Goal: Transaction & Acquisition: Obtain resource

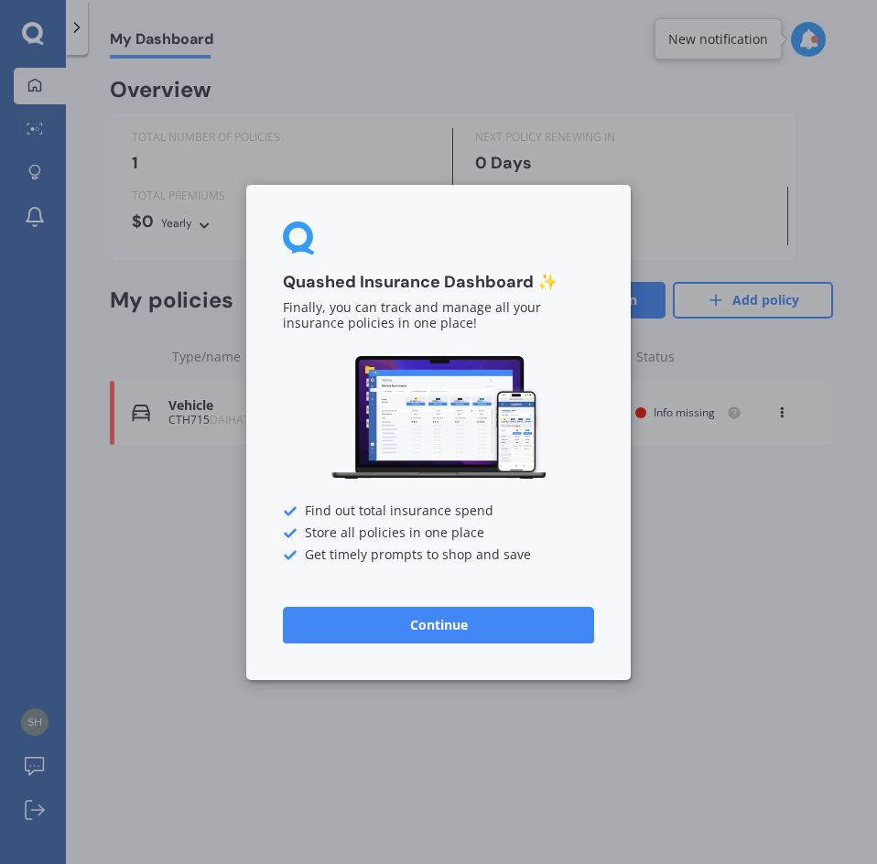
click at [493, 614] on button "Continue" at bounding box center [438, 624] width 311 height 37
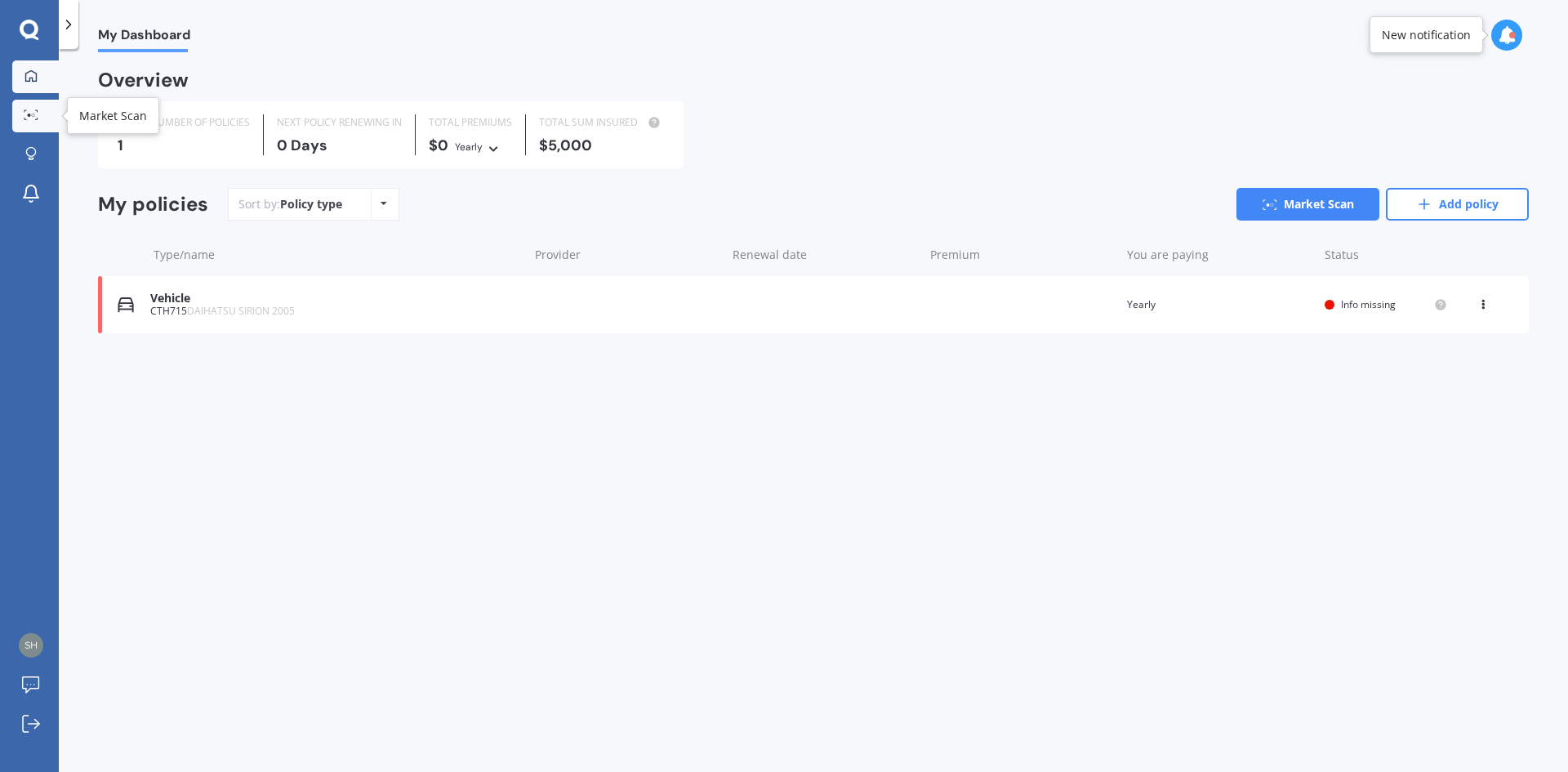
click at [39, 100] on link "Market Scan" at bounding box center [36, 116] width 46 height 33
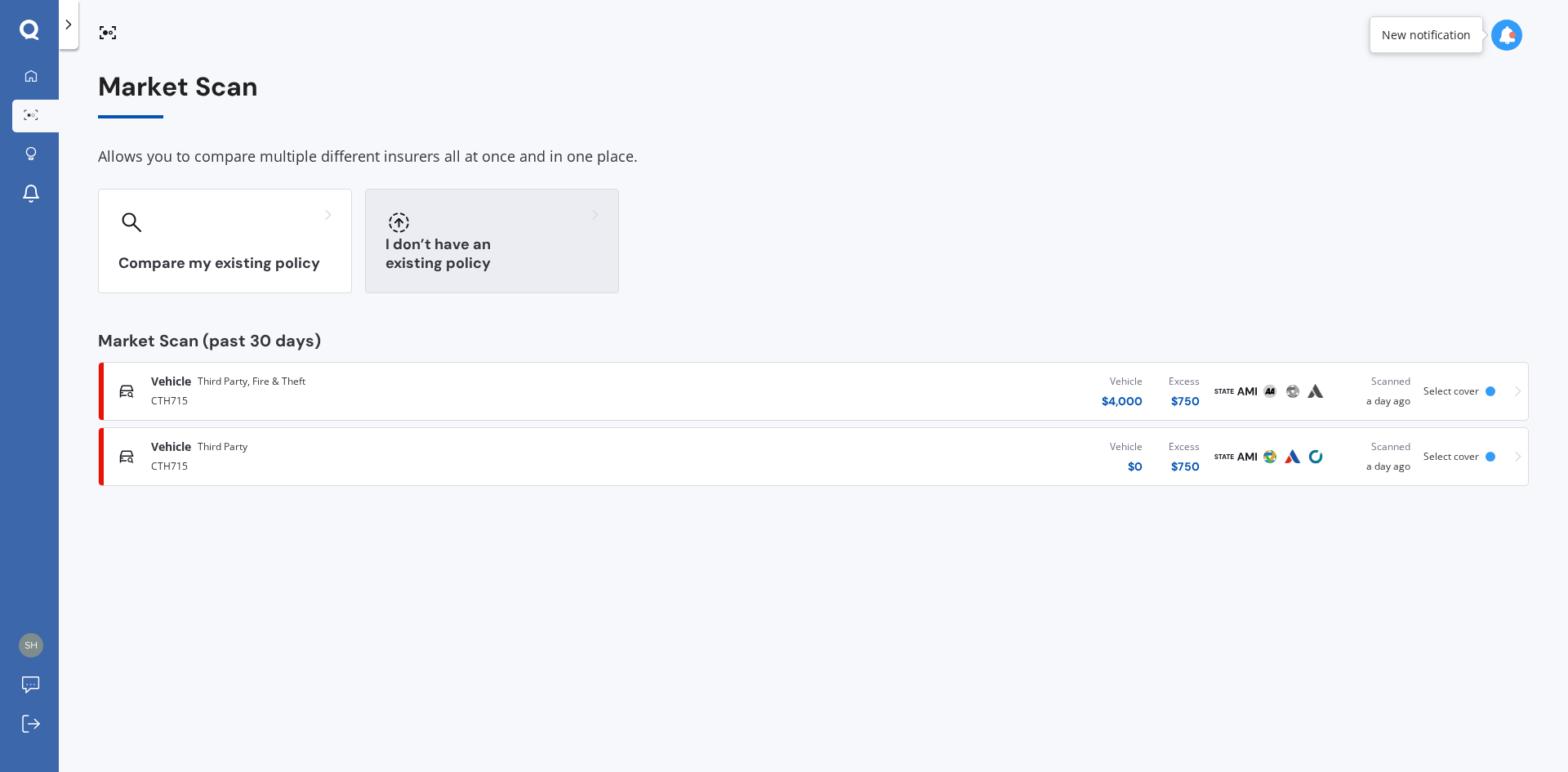
click at [502, 228] on div at bounding box center [492, 221] width 213 height 26
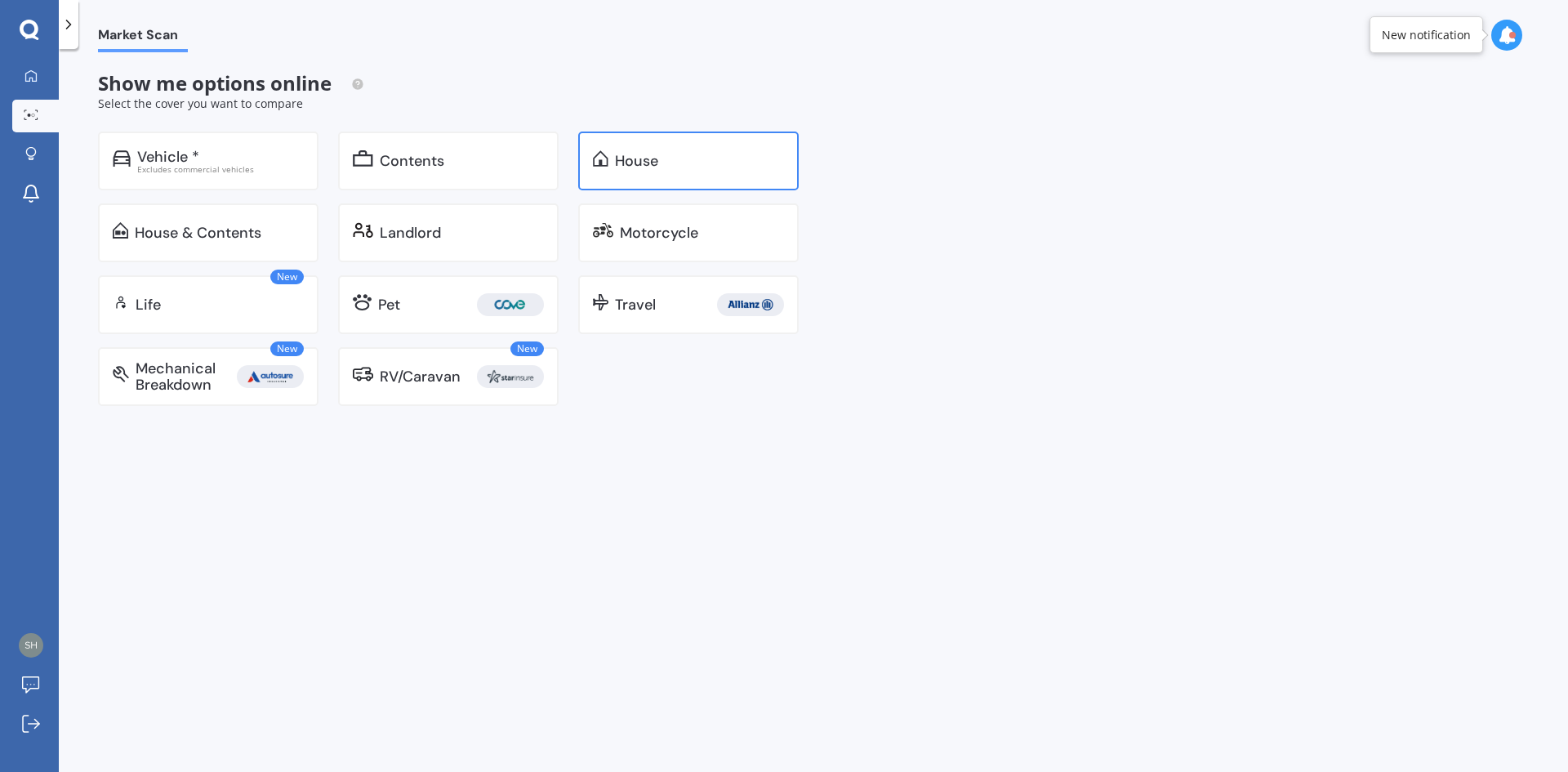
click at [655, 161] on div "House" at bounding box center [636, 161] width 43 height 16
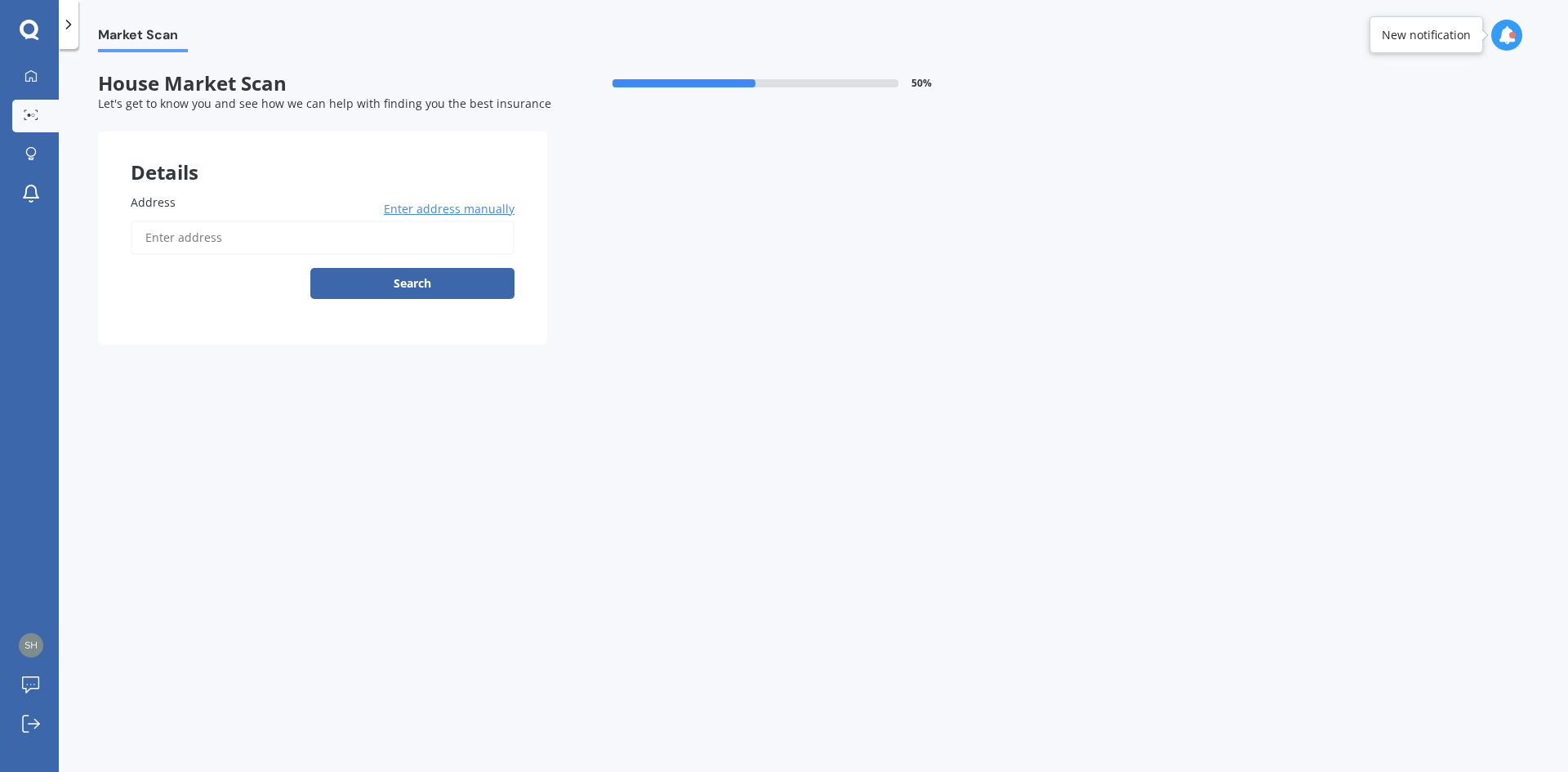
click at [291, 228] on input "Address" at bounding box center [322, 237] width 384 height 34
type input "flat [STREET_ADDRESS]"
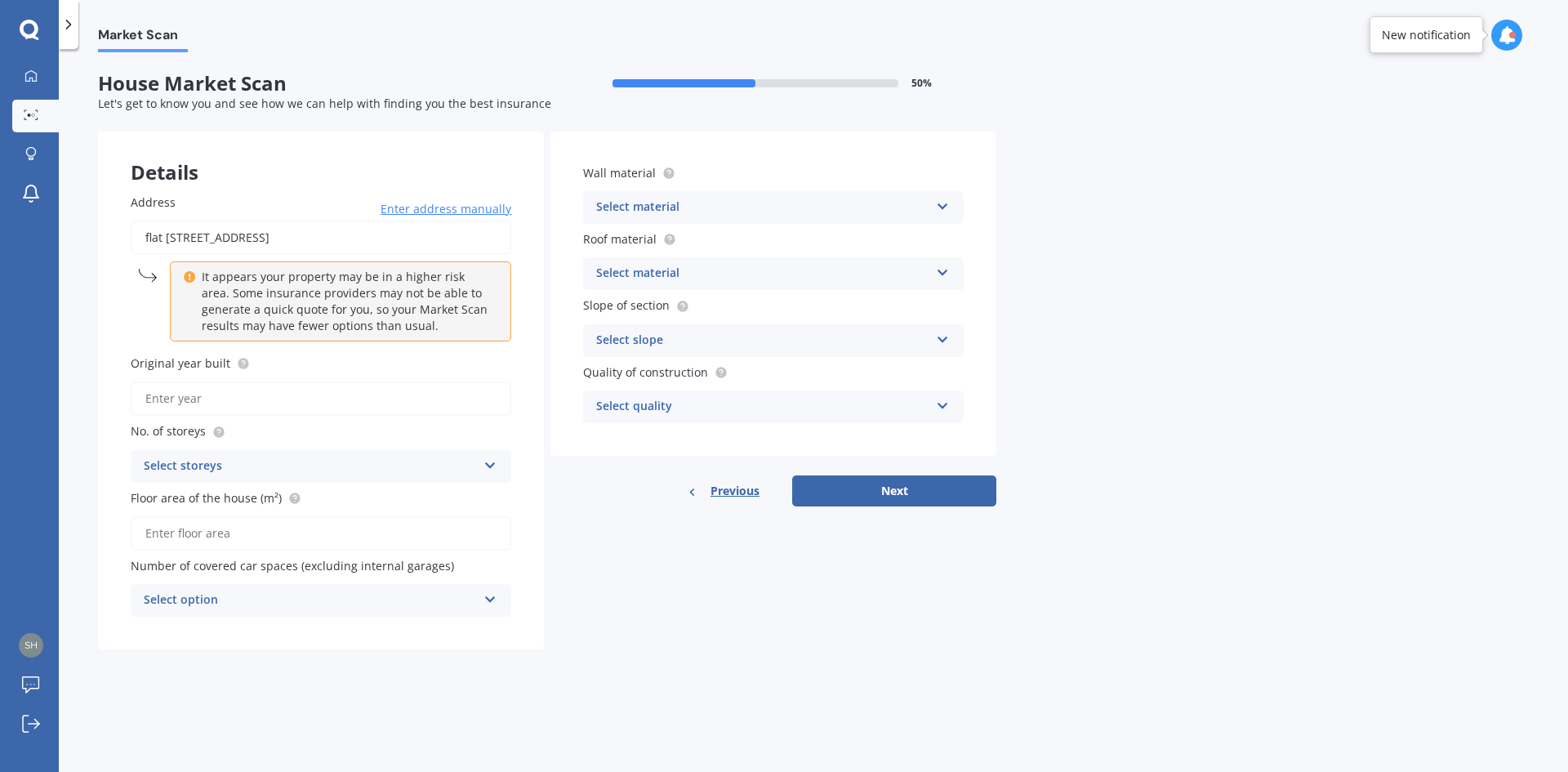
click at [255, 399] on input "Original year built" at bounding box center [320, 398] width 380 height 34
type input "1940"
click at [236, 461] on div "Select storeys" at bounding box center [310, 467] width 333 height 20
click at [182, 496] on div "1" at bounding box center [320, 498] width 379 height 29
click at [269, 534] on input "Floor area of the house (m²)" at bounding box center [320, 533] width 380 height 34
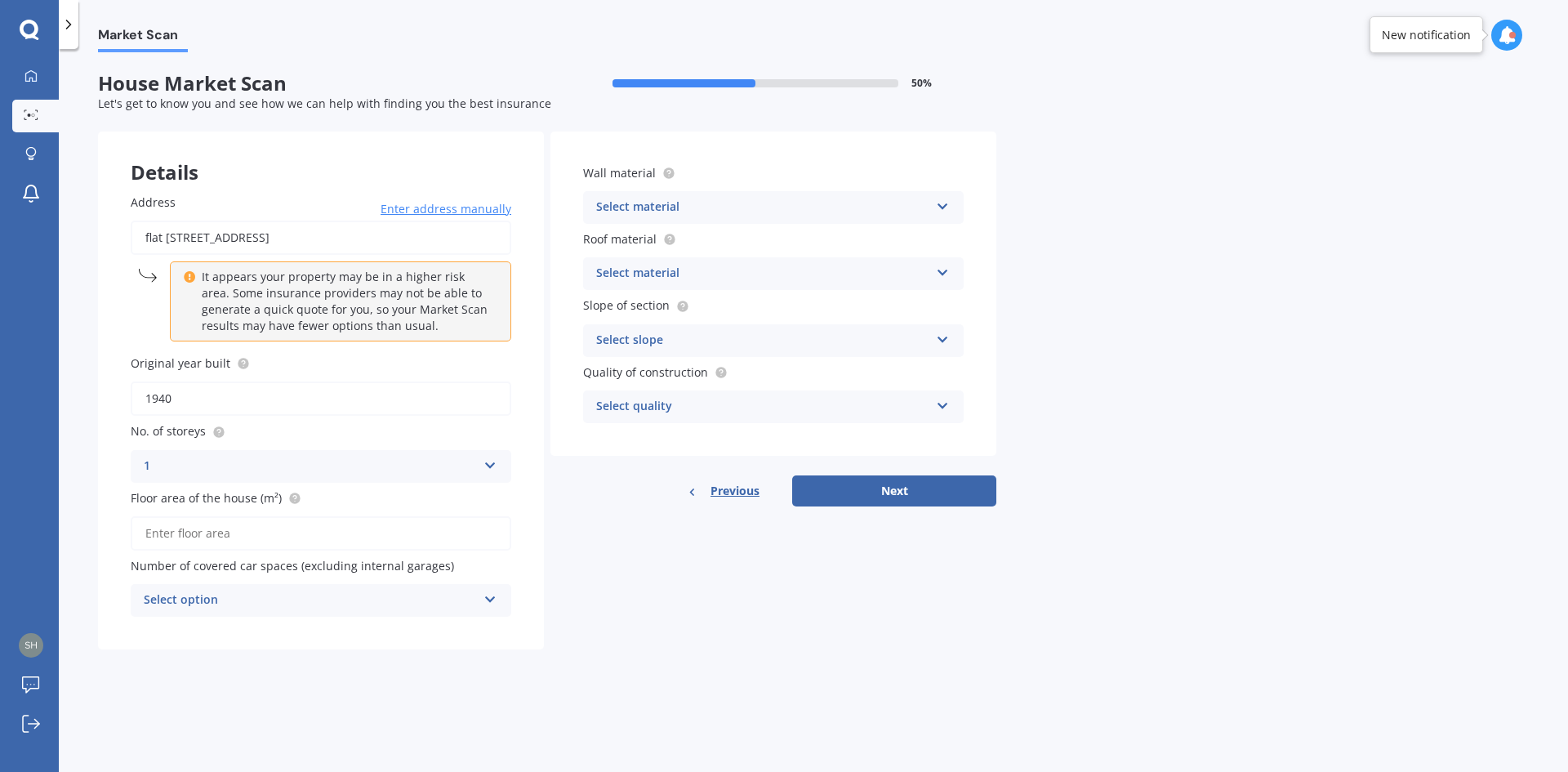
click at [187, 532] on input "Floor area of the house (m²)" at bounding box center [320, 533] width 380 height 34
type input "130"
click at [248, 594] on div "Select option" at bounding box center [310, 601] width 333 height 20
click at [170, 424] on div "0" at bounding box center [320, 421] width 379 height 29
click at [678, 207] on div "Select material" at bounding box center [762, 207] width 333 height 20
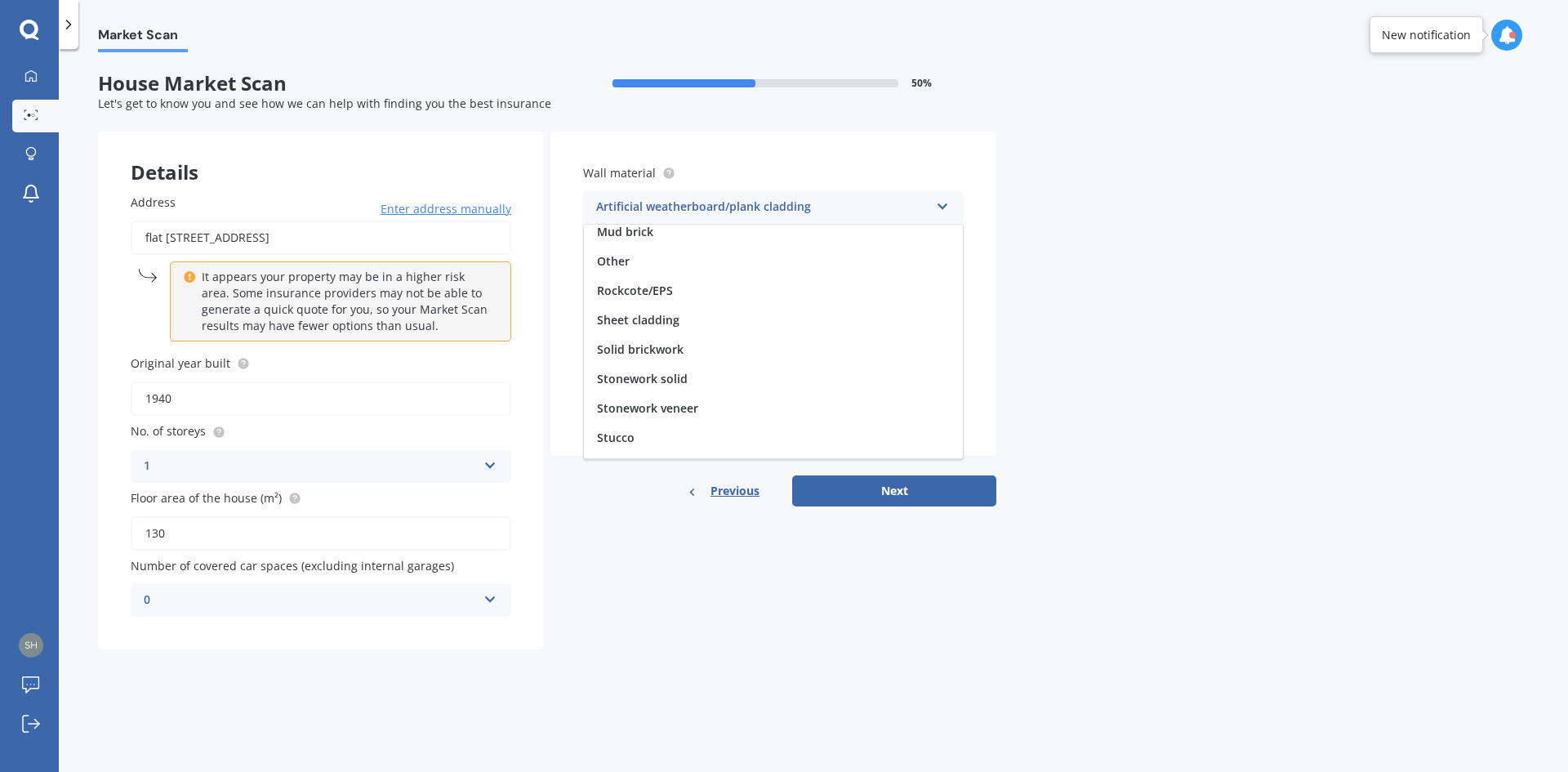
scroll to position [149, 0]
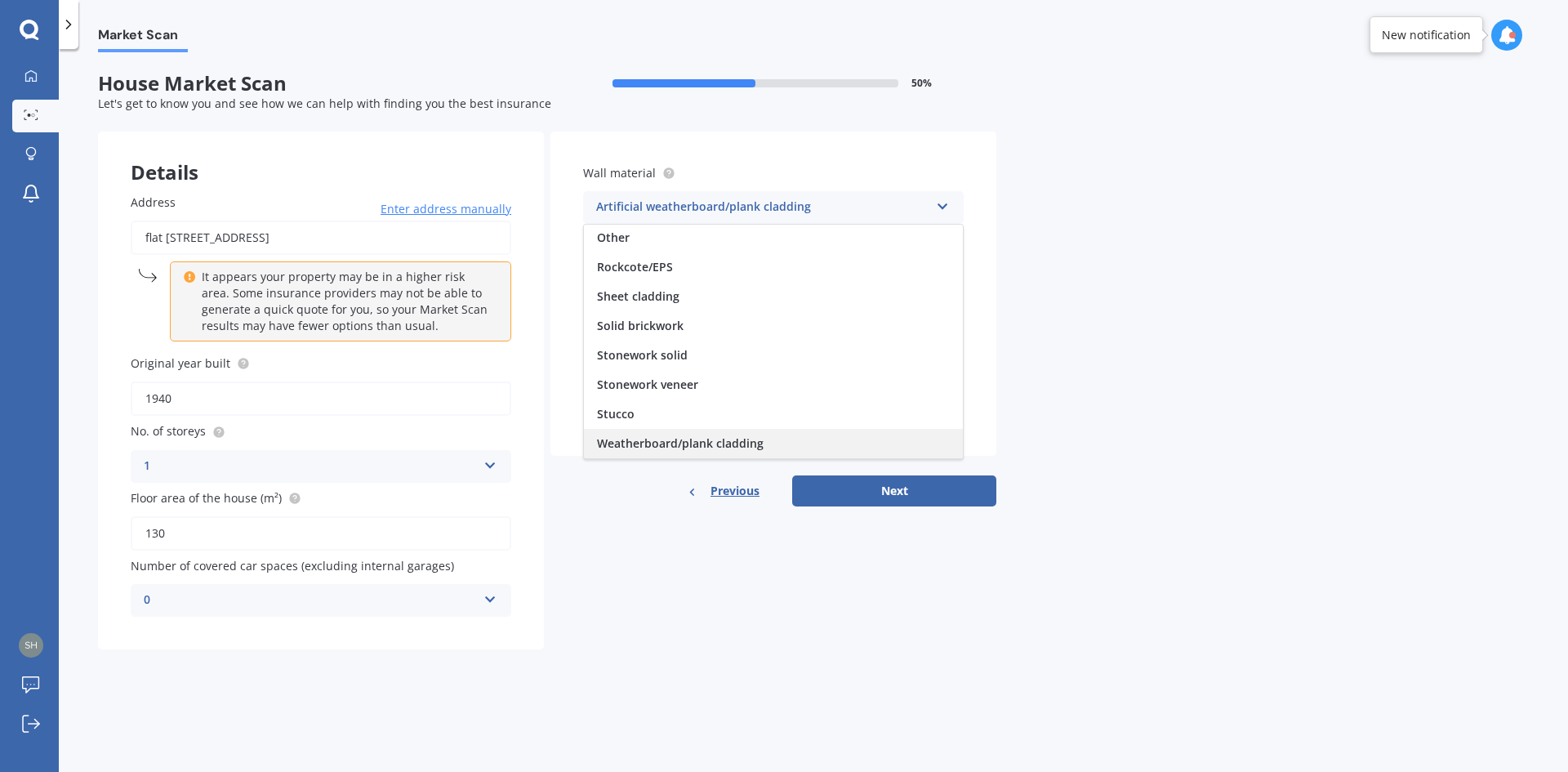
click at [748, 436] on span "Weatherboard/plank cladding" at bounding box center [680, 443] width 167 height 15
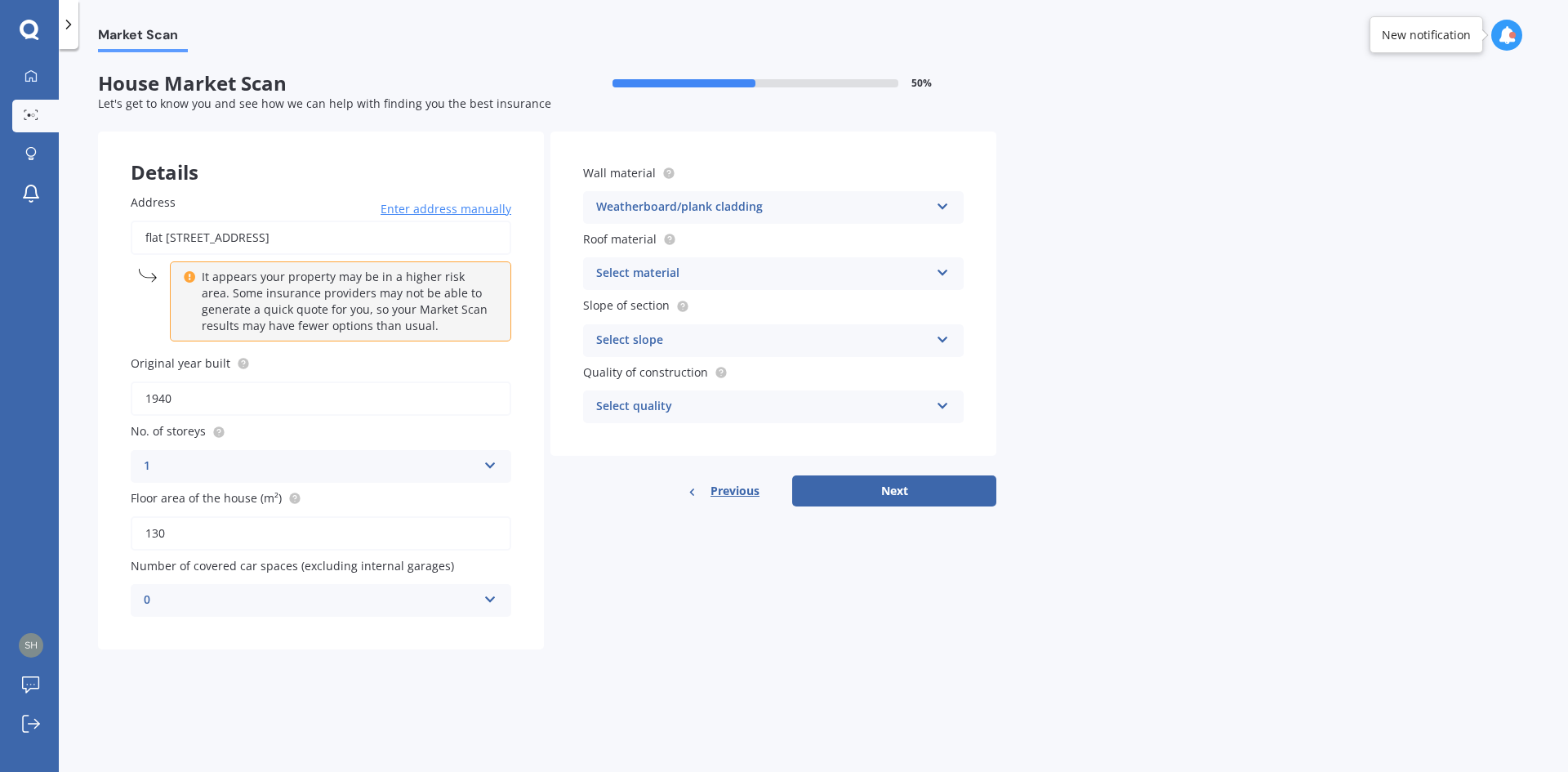
click at [699, 262] on div "Select material Flat fibre cement Flat membrane Flat metal covering Pitched con…" at bounding box center [773, 273] width 380 height 33
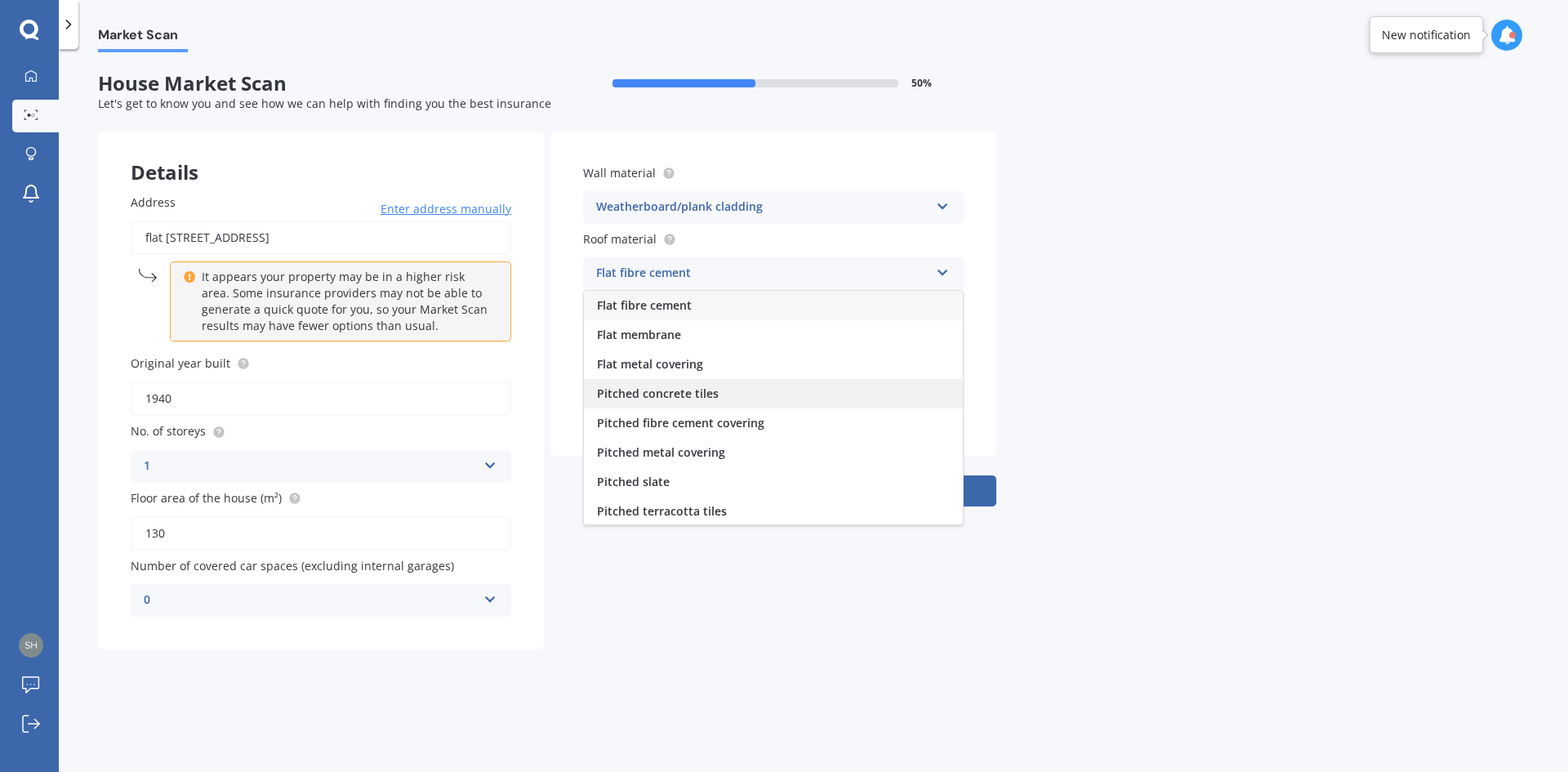
click at [726, 394] on div "Pitched concrete tiles" at bounding box center [773, 394] width 379 height 29
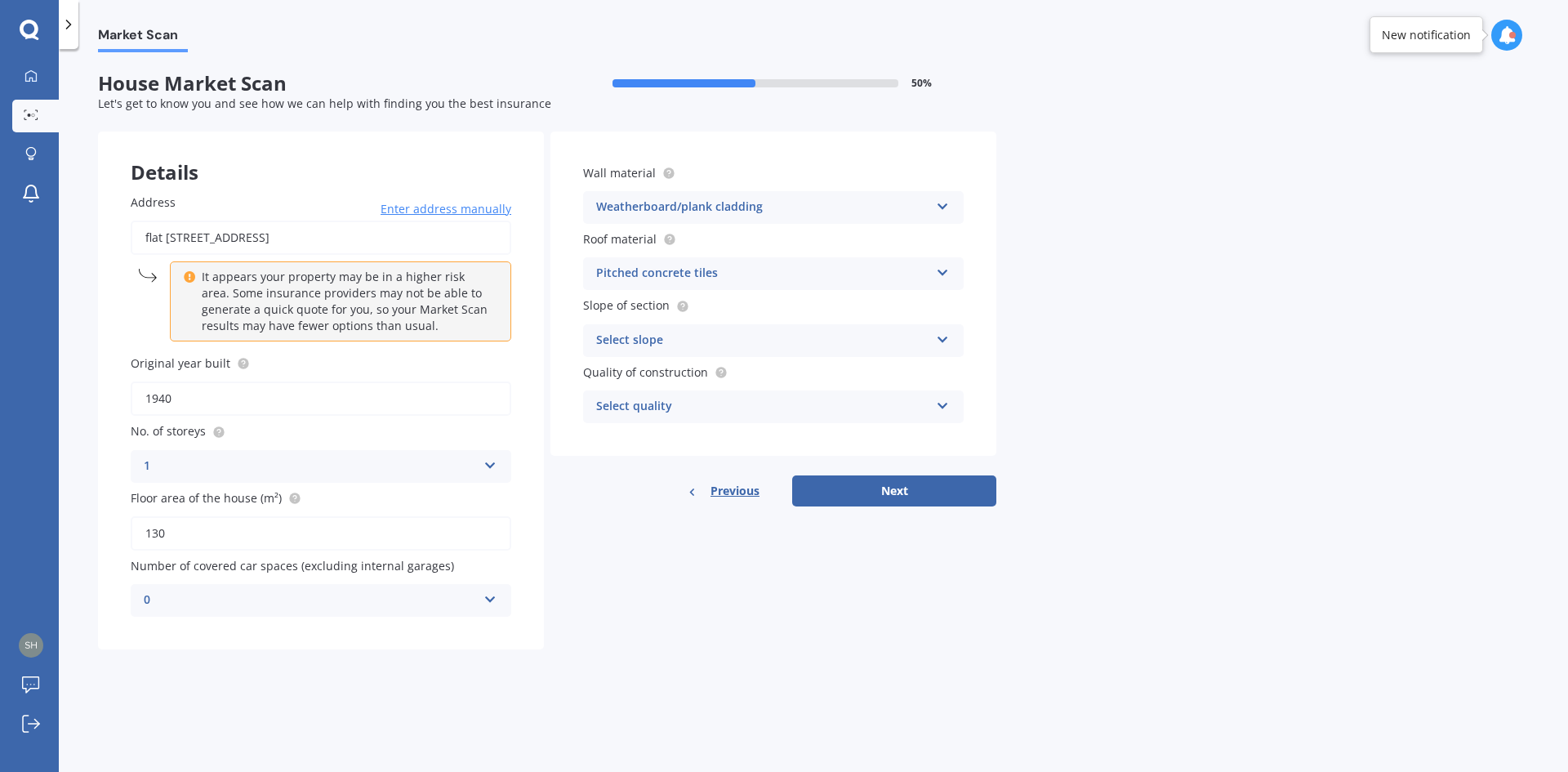
click at [705, 337] on div "Select slope" at bounding box center [762, 341] width 333 height 20
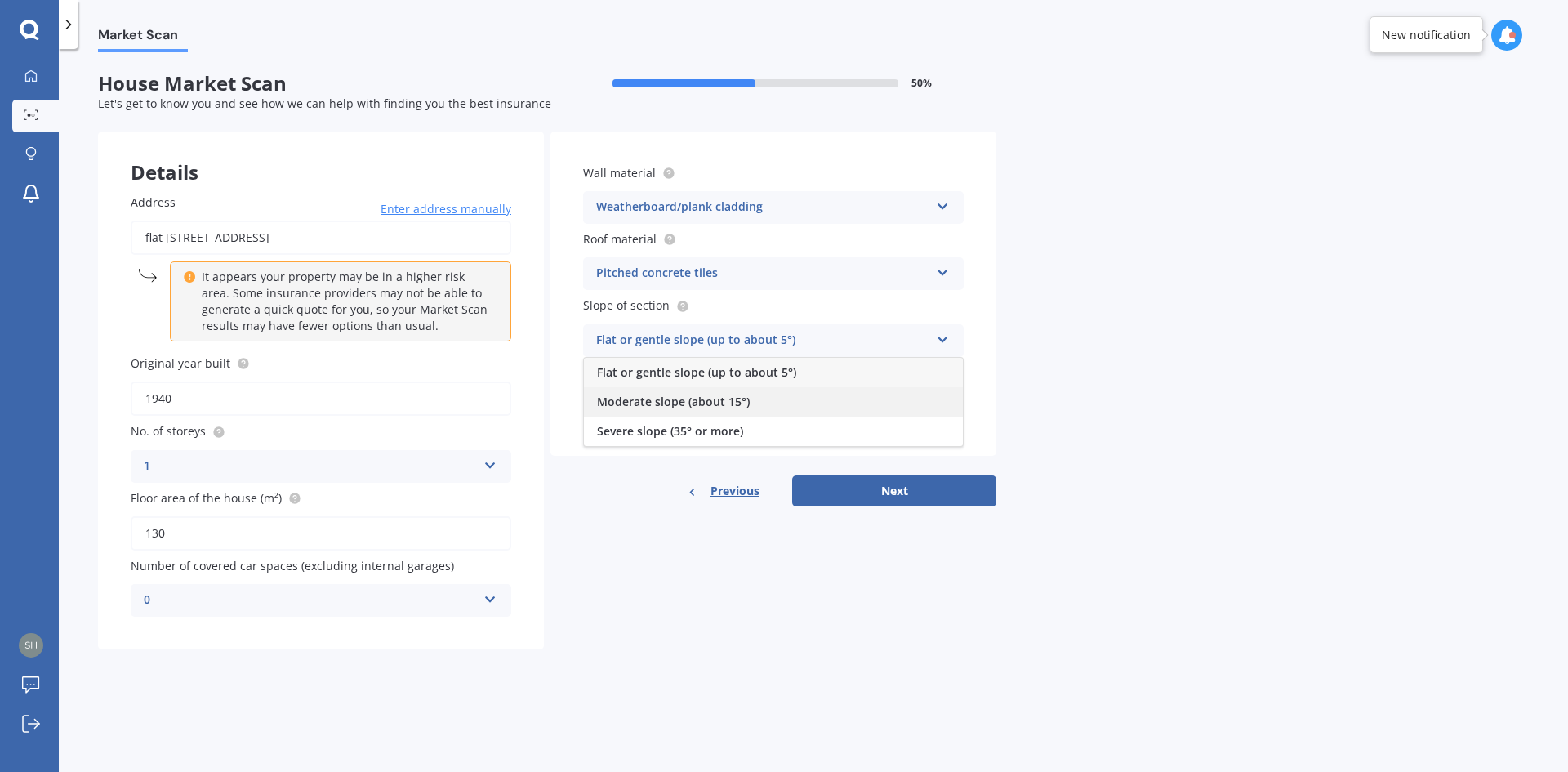
click at [746, 404] on span "Moderate slope (about 15°)" at bounding box center [673, 401] width 153 height 15
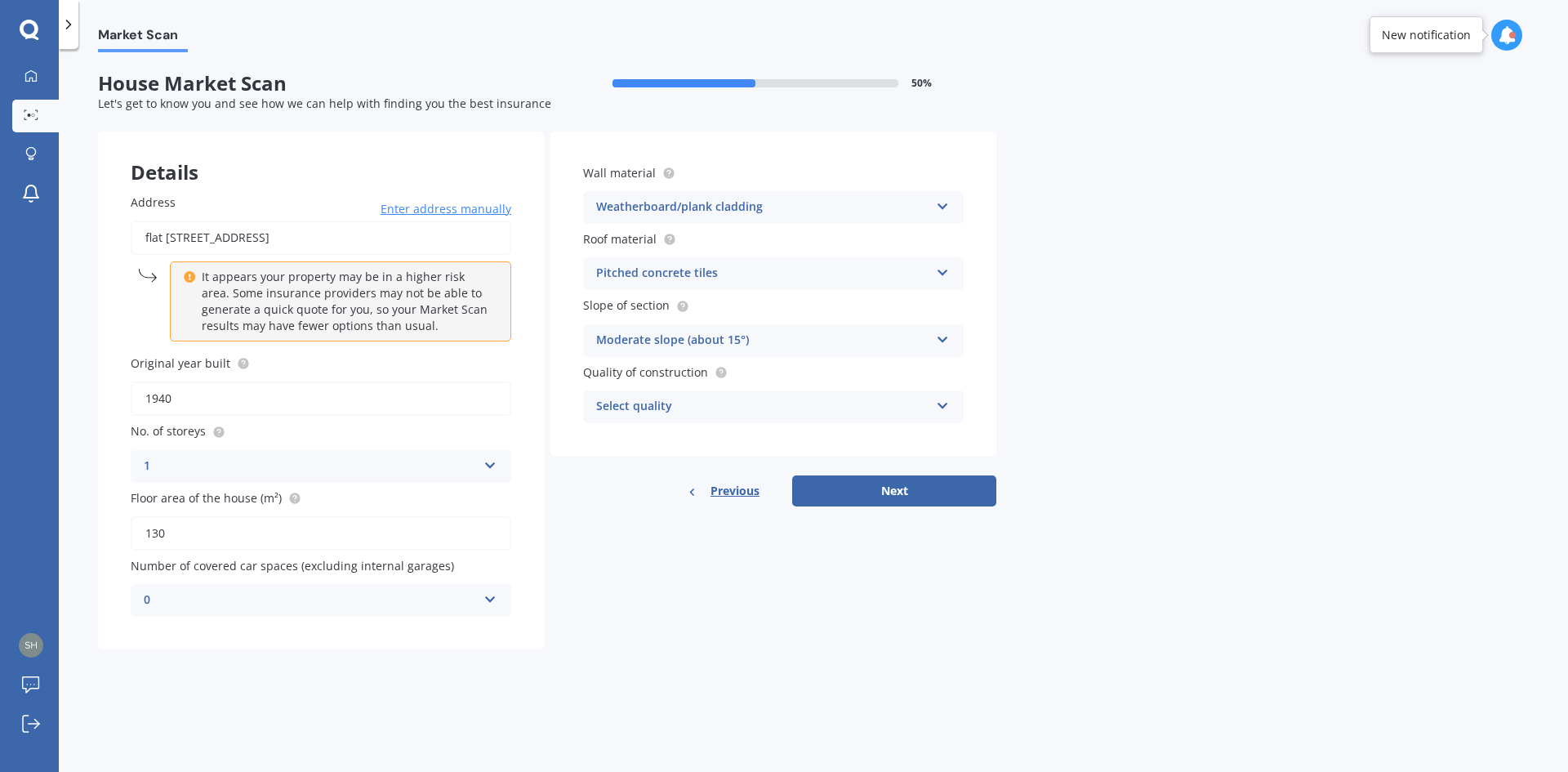
click at [744, 399] on div "Select quality" at bounding box center [762, 407] width 333 height 20
click at [649, 440] on div "Standard" at bounding box center [773, 438] width 379 height 29
click at [782, 485] on button "Next" at bounding box center [894, 491] width 204 height 31
select select "08"
select select "03"
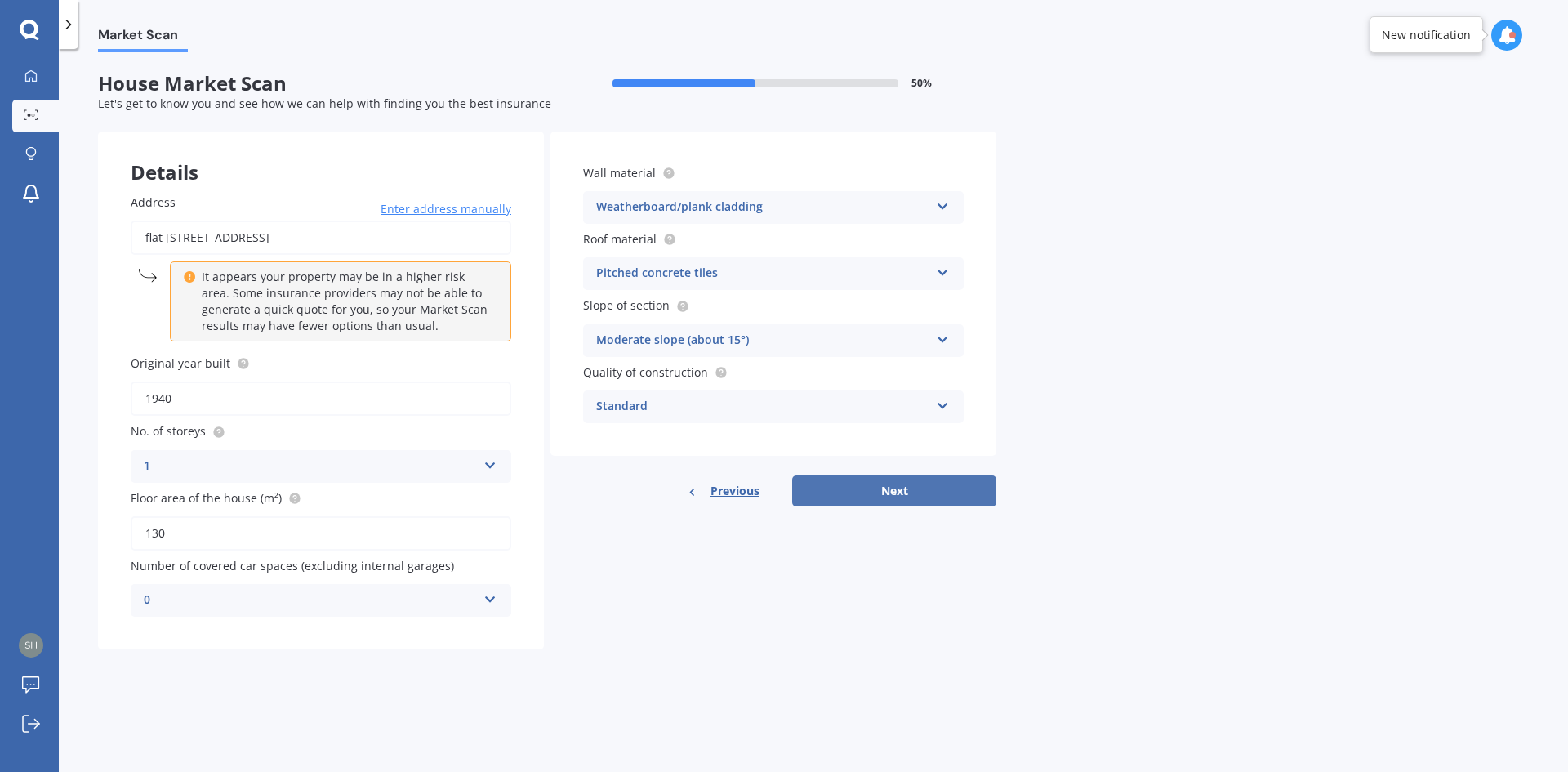
select select "1994"
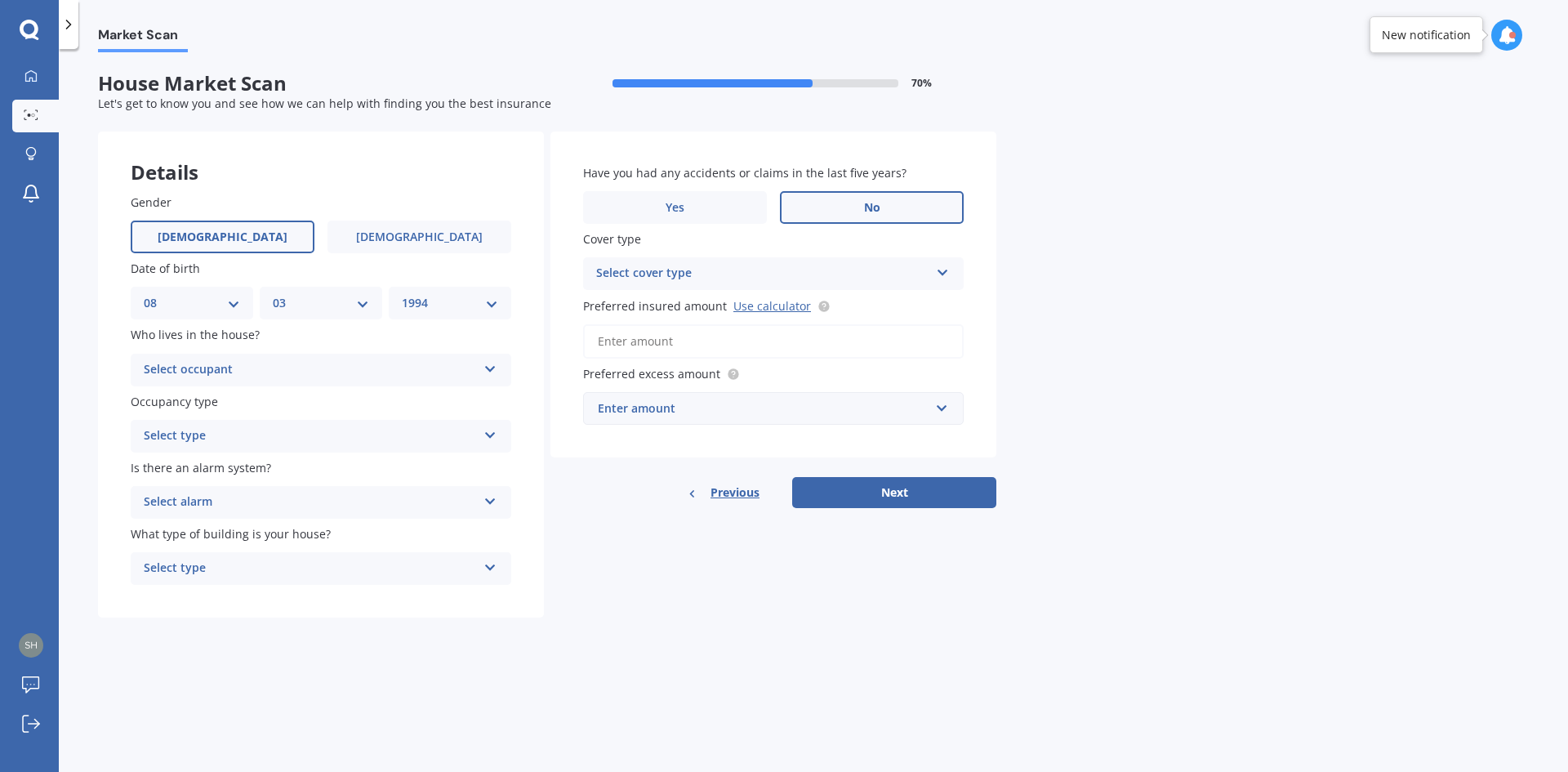
click at [782, 209] on span "No" at bounding box center [872, 208] width 16 height 14
click at [0, 0] on input "No" at bounding box center [0, 0] width 0 height 0
click at [782, 268] on div "Select cover type" at bounding box center [762, 274] width 333 height 20
click at [636, 308] on div "High" at bounding box center [773, 305] width 379 height 29
click at [722, 338] on input "Preferred insured amount Use calculator" at bounding box center [773, 341] width 380 height 34
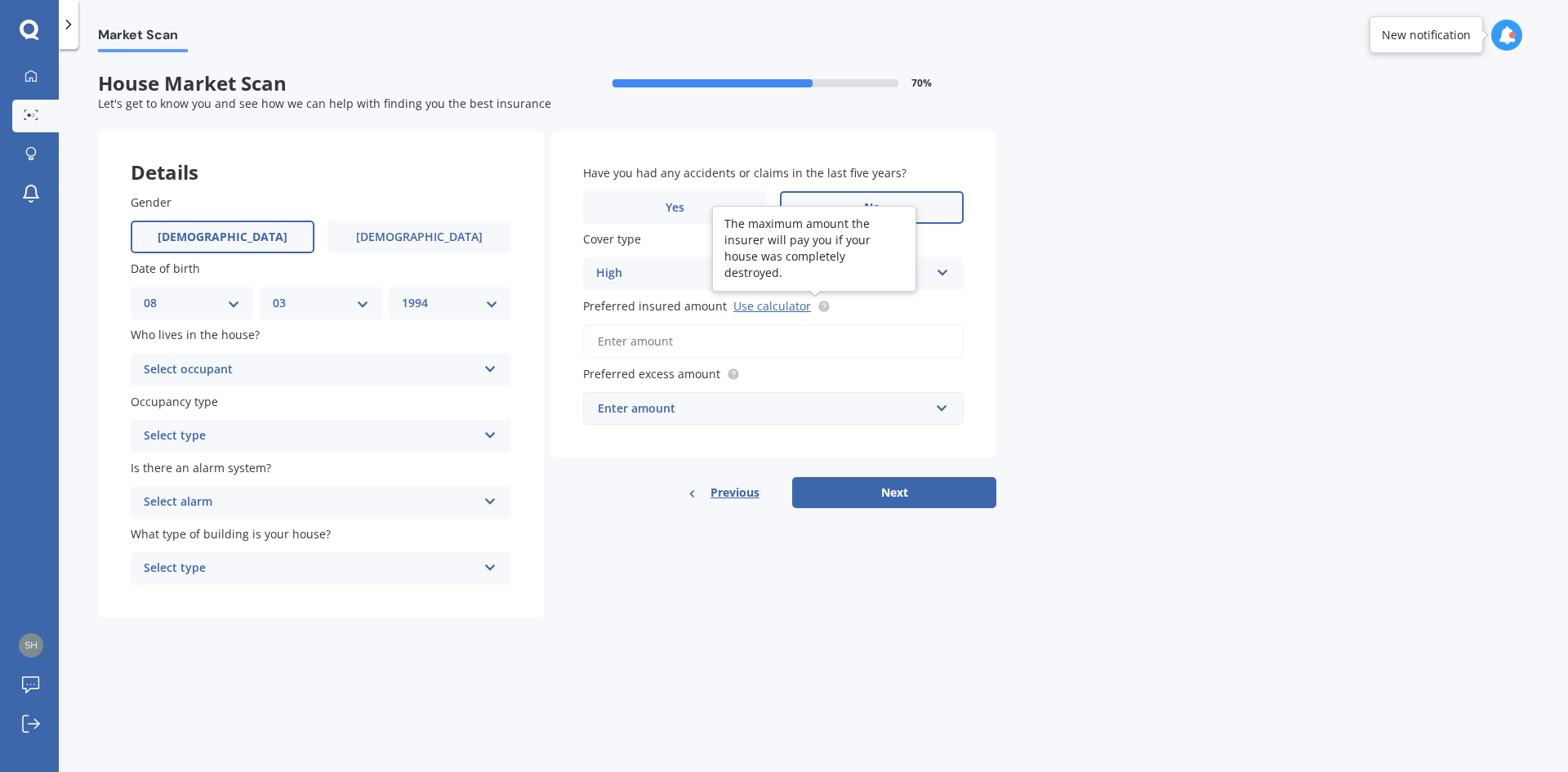
click at [782, 306] on circle at bounding box center [824, 306] width 11 height 11
click at [780, 333] on input "Preferred insured amount Use calculator" at bounding box center [773, 341] width 380 height 34
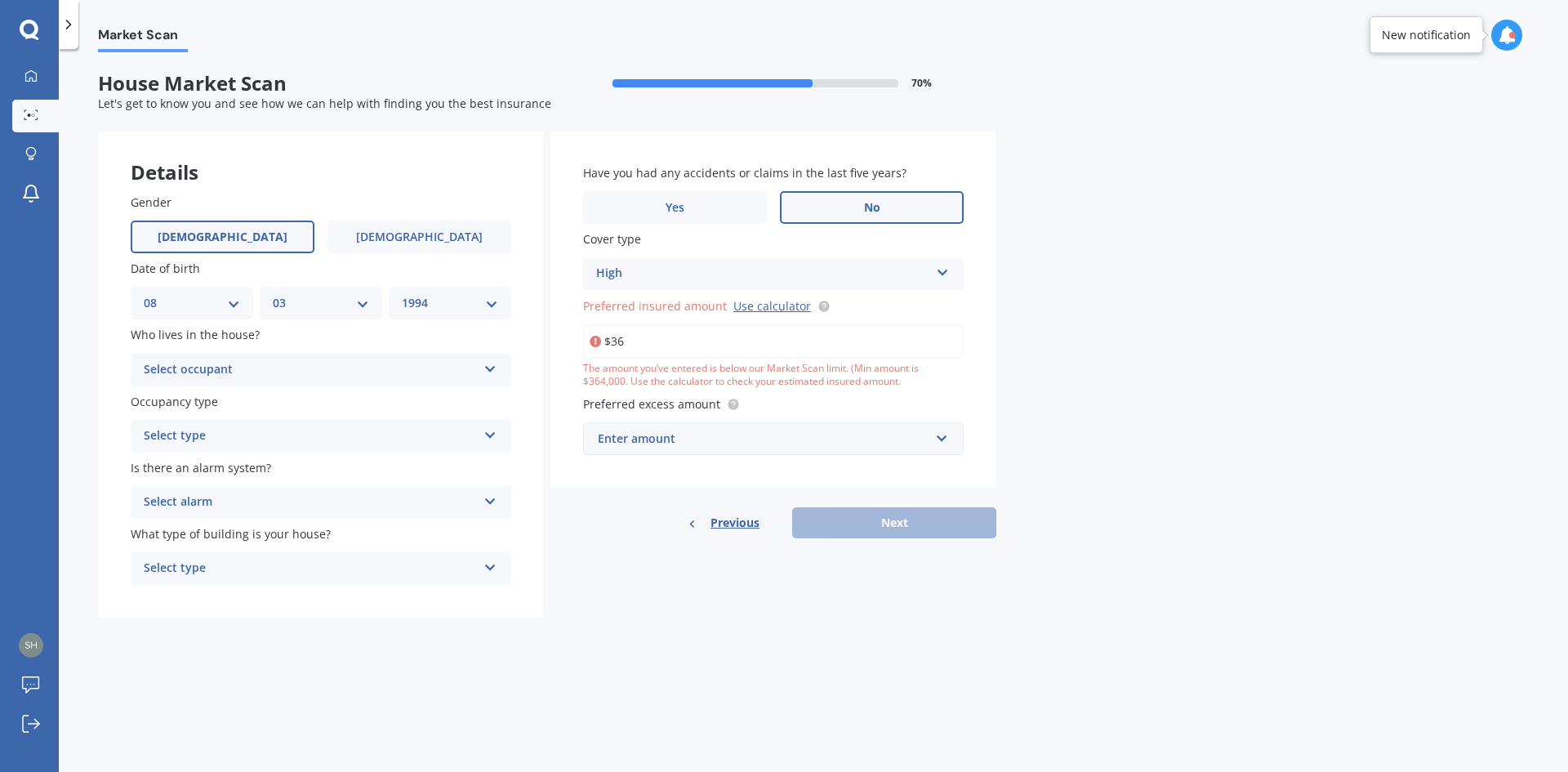
type input "$3"
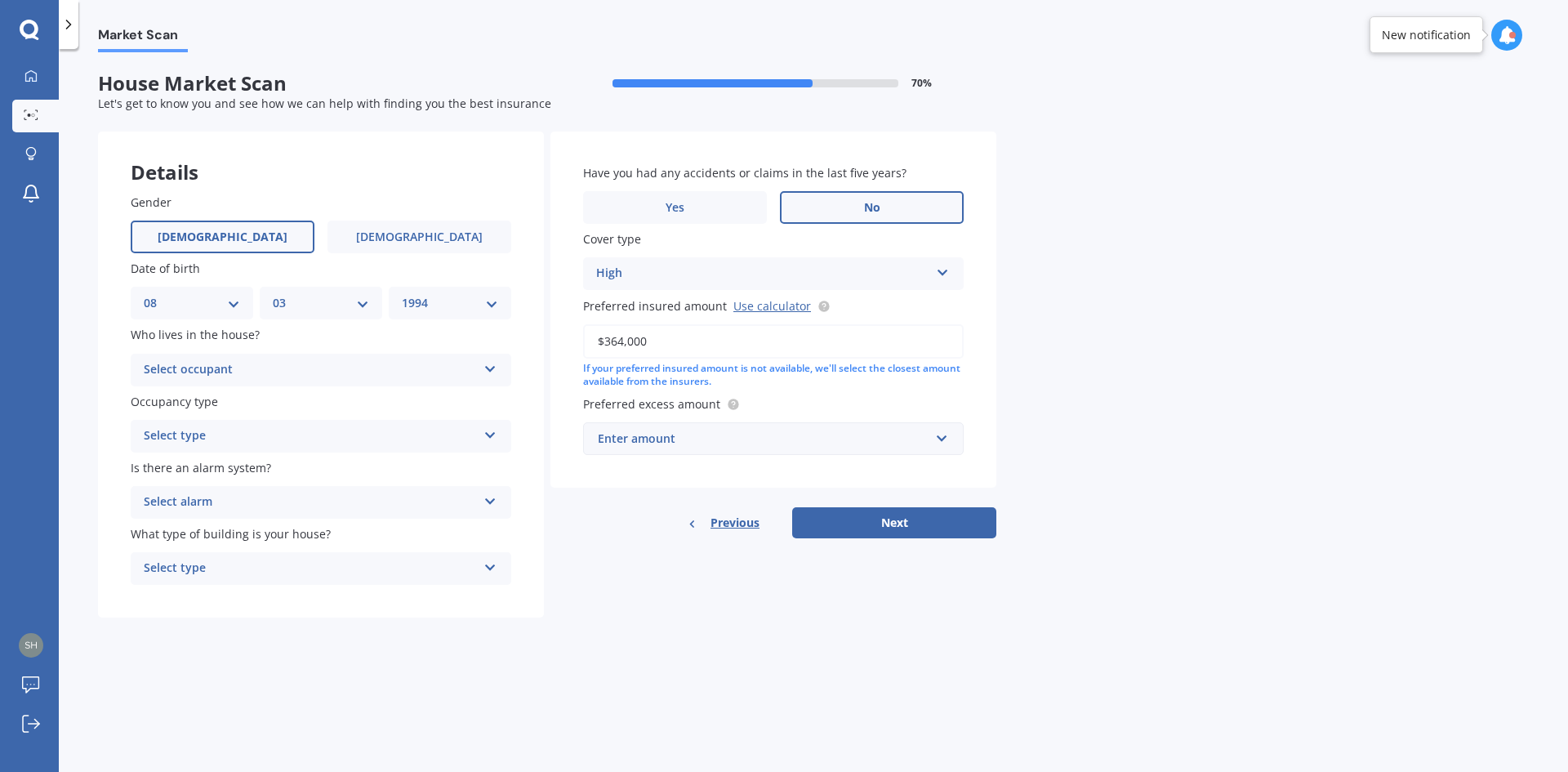
type input "$364,000"
click at [782, 418] on div "Market Scan House Market Scan 70 % Let's get to know you and see how we can hel…" at bounding box center [813, 414] width 1509 height 723
click at [741, 447] on div "Enter amount" at bounding box center [764, 438] width 332 height 18
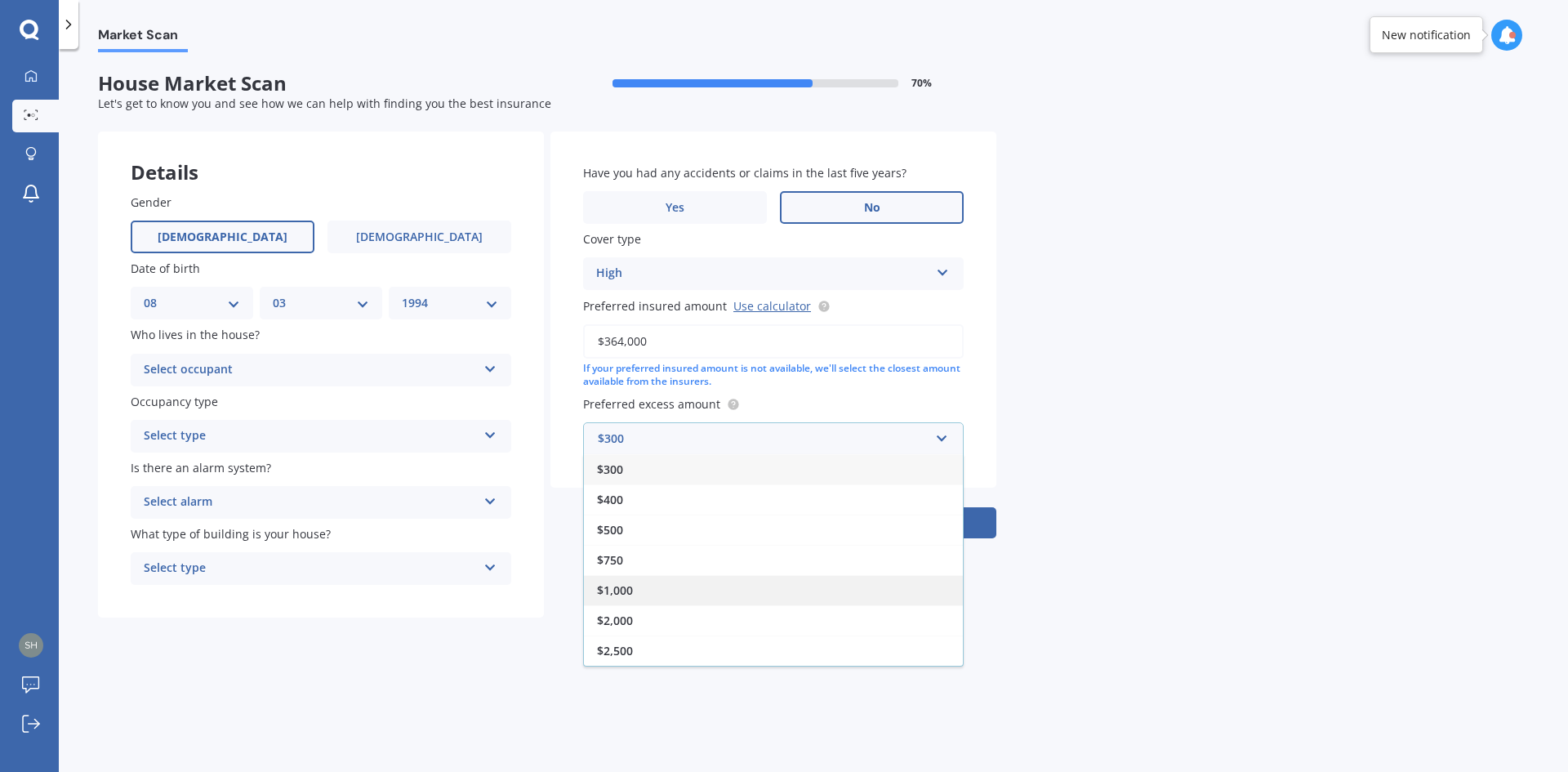
click at [636, 582] on div "$1,000" at bounding box center [773, 590] width 379 height 30
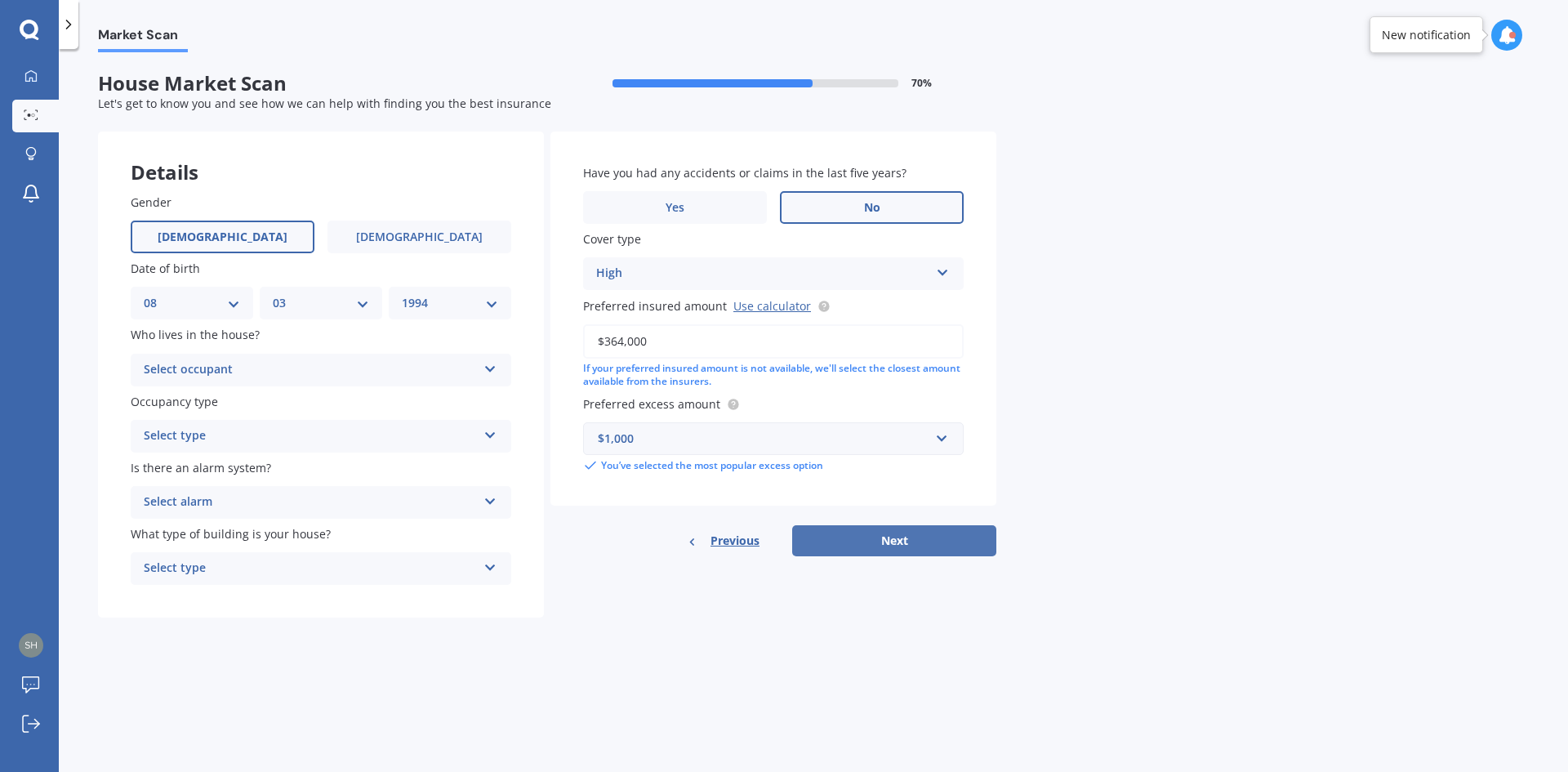
click at [782, 544] on button "Next" at bounding box center [894, 540] width 204 height 31
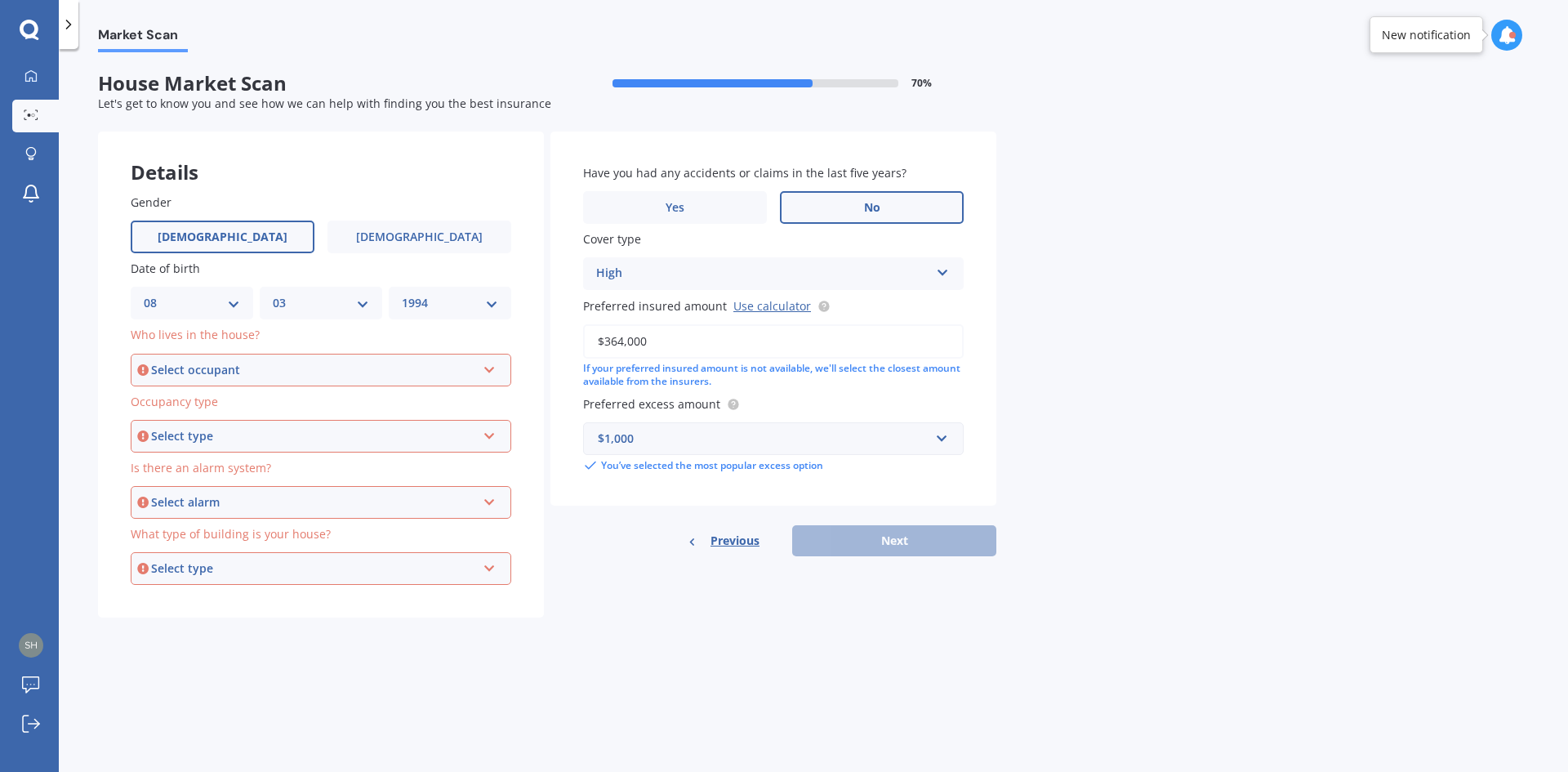
click at [294, 366] on div "Select occupant" at bounding box center [313, 369] width 325 height 18
click at [203, 403] on div "Owner" at bounding box center [320, 401] width 377 height 29
click at [216, 436] on div "Select type" at bounding box center [313, 436] width 325 height 18
click at [208, 474] on div "Permanent" at bounding box center [320, 467] width 377 height 29
click at [228, 499] on div "Select alarm" at bounding box center [313, 502] width 325 height 18
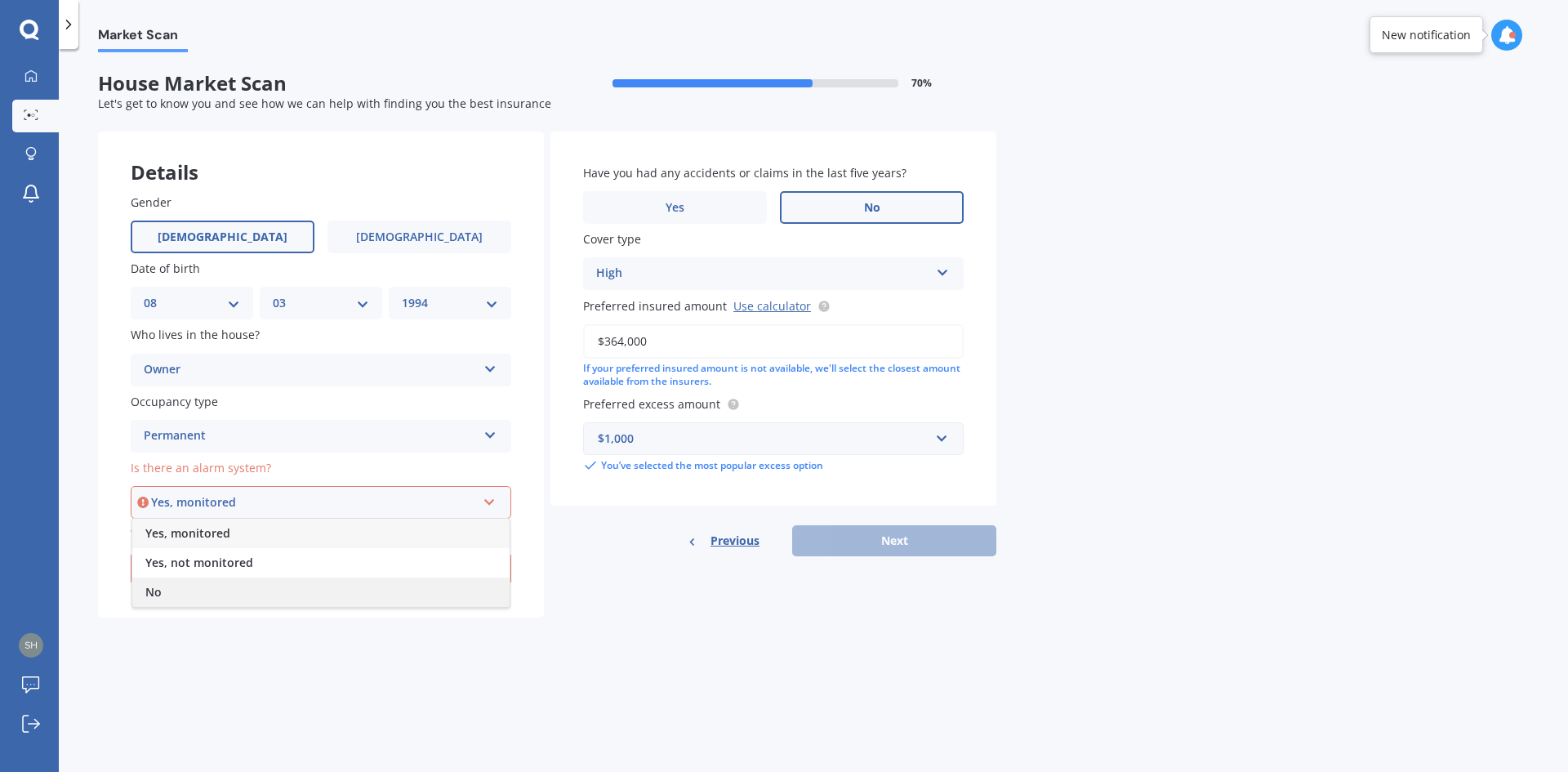
click at [173, 597] on div "No" at bounding box center [320, 592] width 377 height 29
click at [228, 560] on div "Select type" at bounding box center [313, 569] width 325 height 18
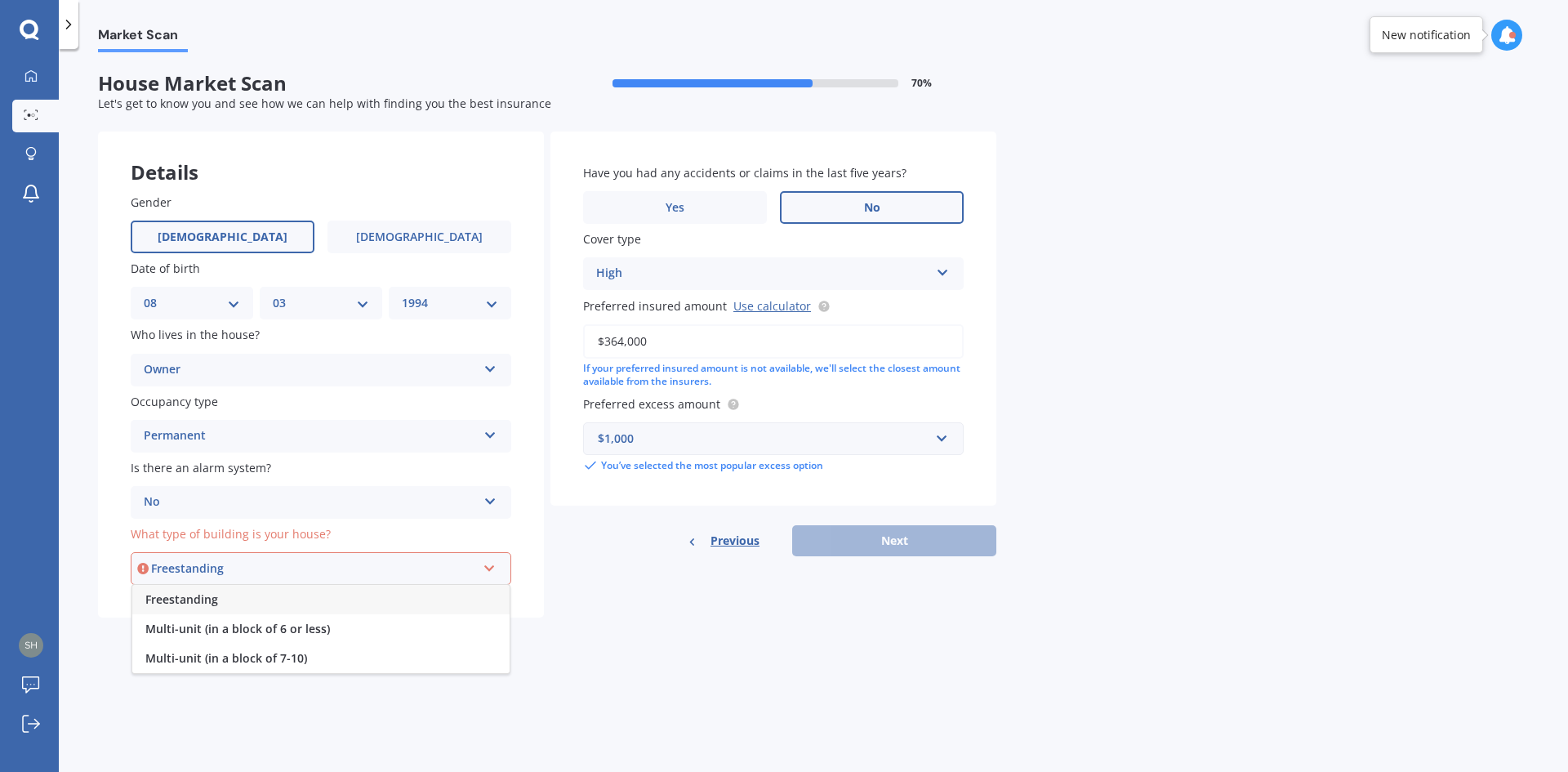
click at [207, 605] on span "Freestanding" at bounding box center [181, 599] width 72 height 15
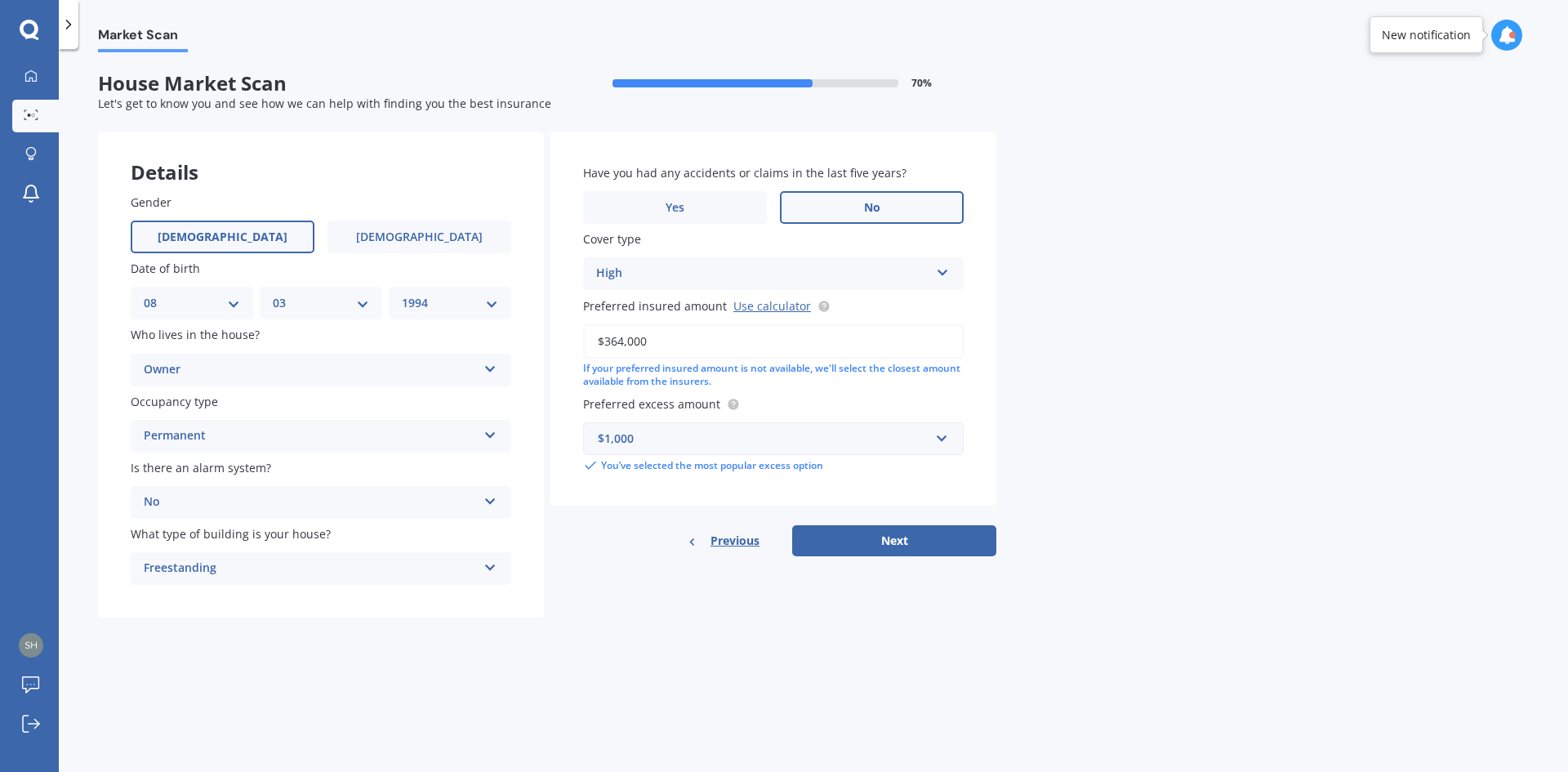
click at [275, 565] on div "Freestanding" at bounding box center [310, 569] width 333 height 20
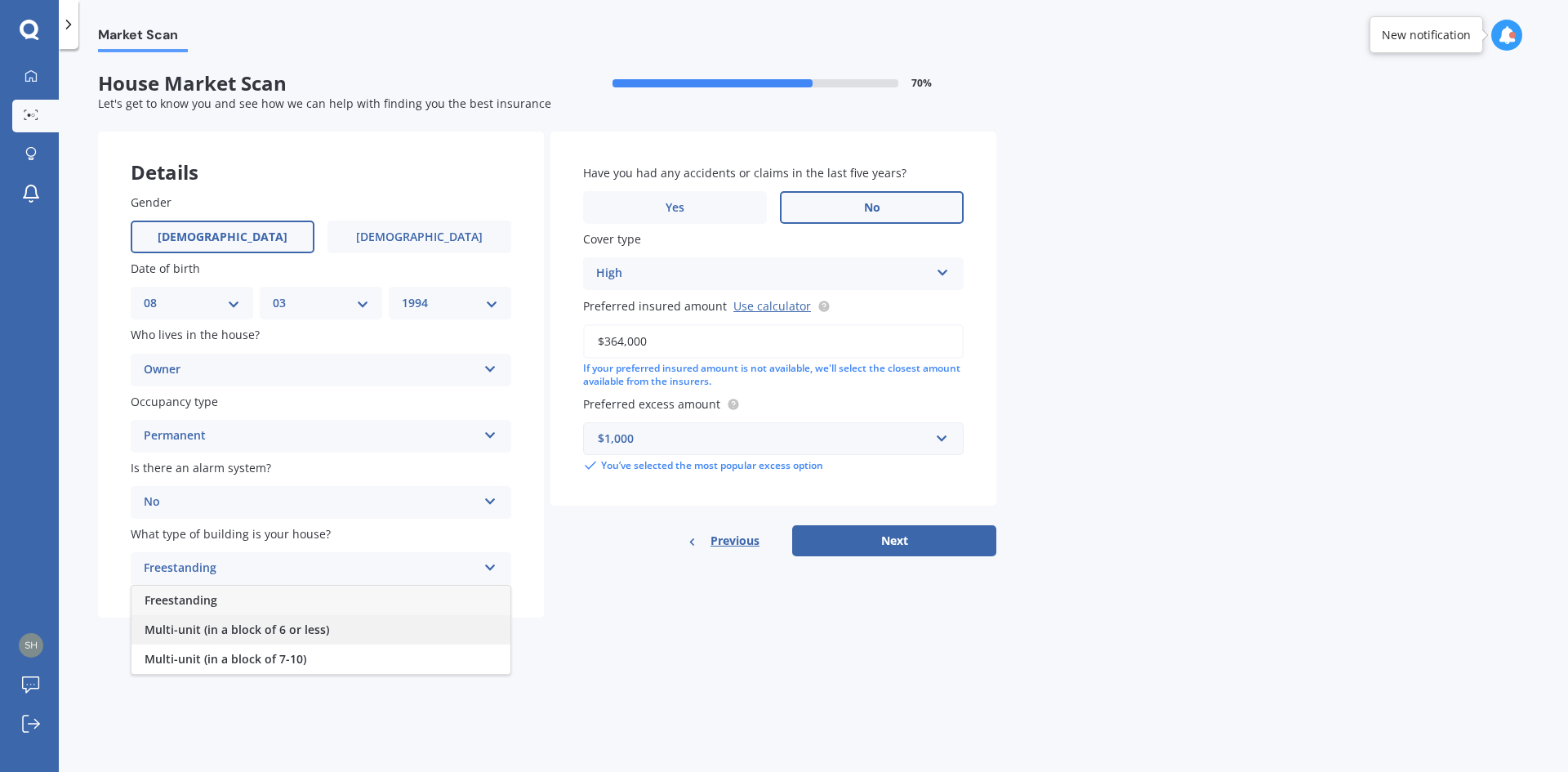
click at [250, 631] on span "Multi-unit (in a block of 6 or less)" at bounding box center [236, 628] width 185 height 15
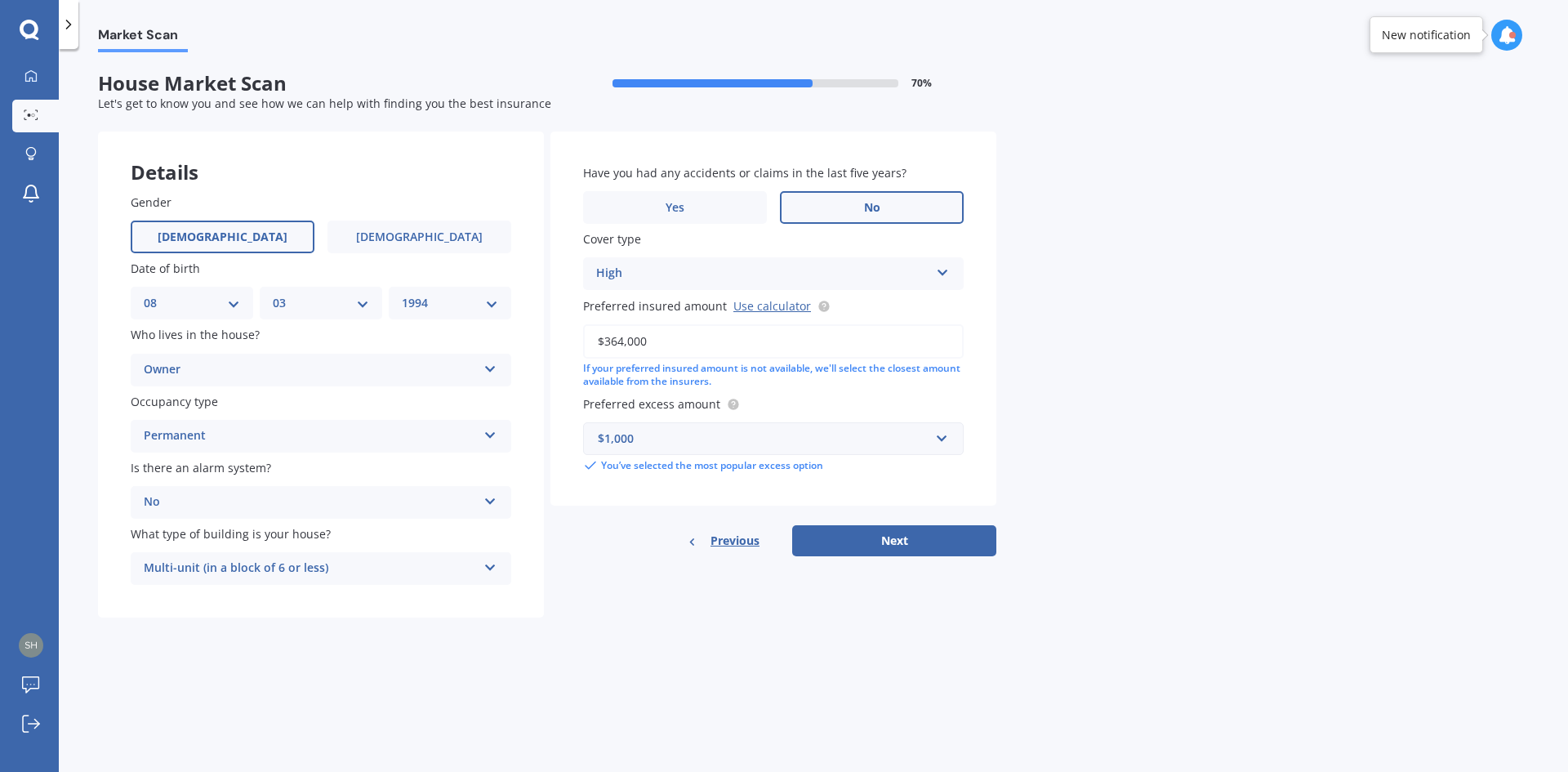
click at [607, 634] on div "Market Scan House Market Scan 70 % Let's get to know you and see how we can hel…" at bounding box center [813, 414] width 1509 height 723
click at [782, 543] on button "Next" at bounding box center [894, 540] width 204 height 31
select select "08"
select select "03"
select select "1994"
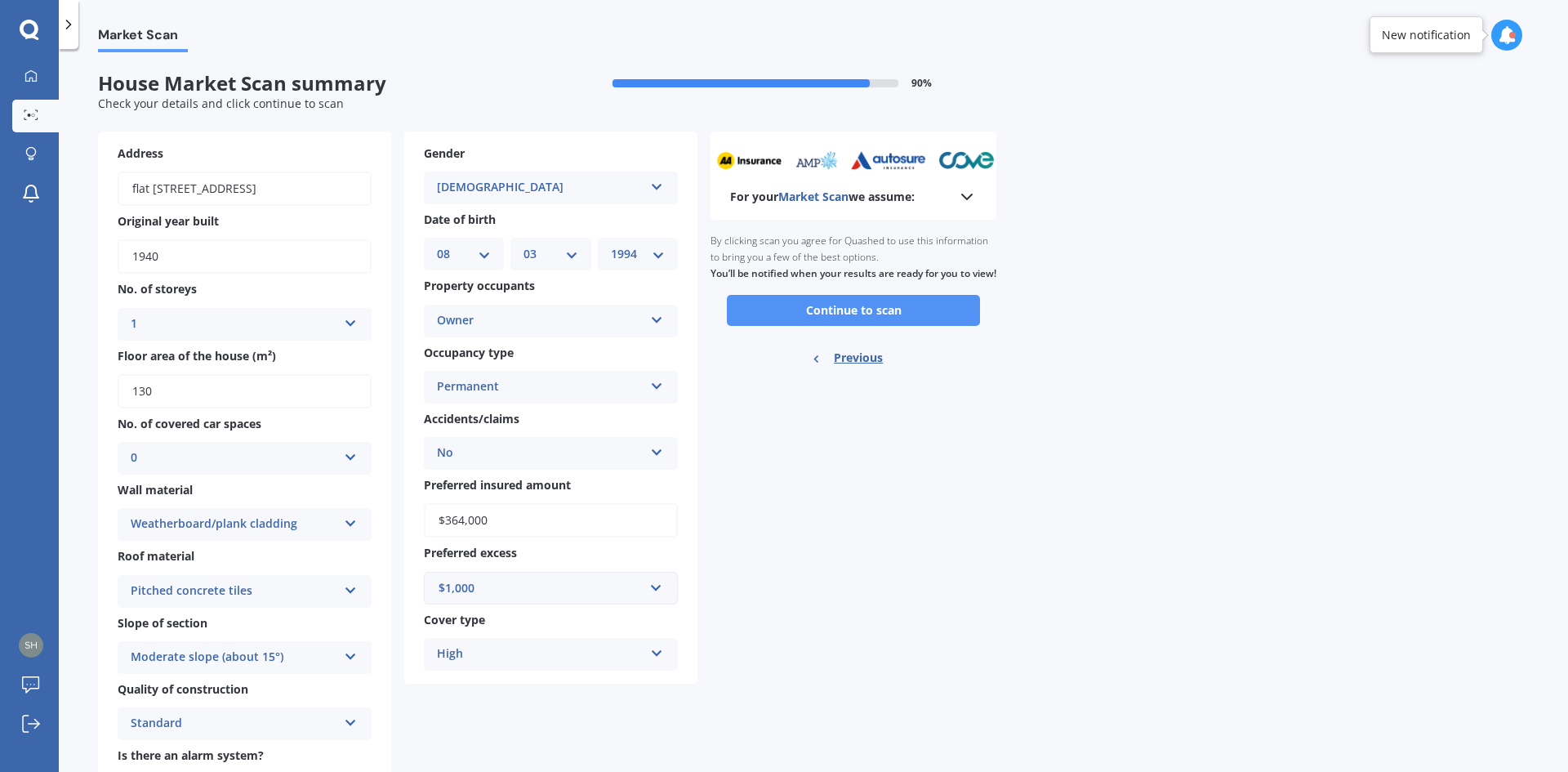
click at [782, 323] on button "Continue to scan" at bounding box center [853, 310] width 253 height 31
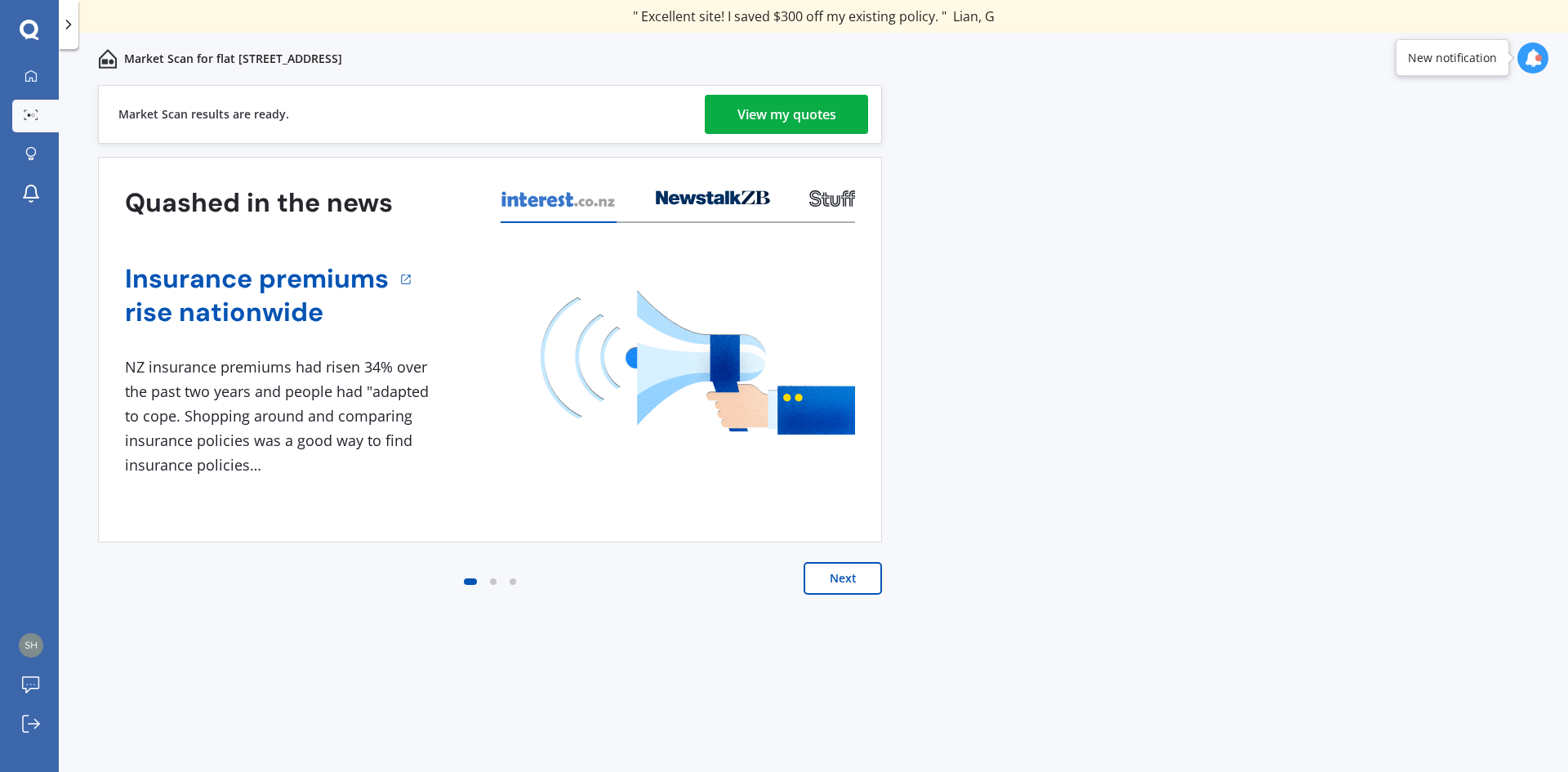
click at [782, 114] on div "View my quotes" at bounding box center [786, 114] width 99 height 39
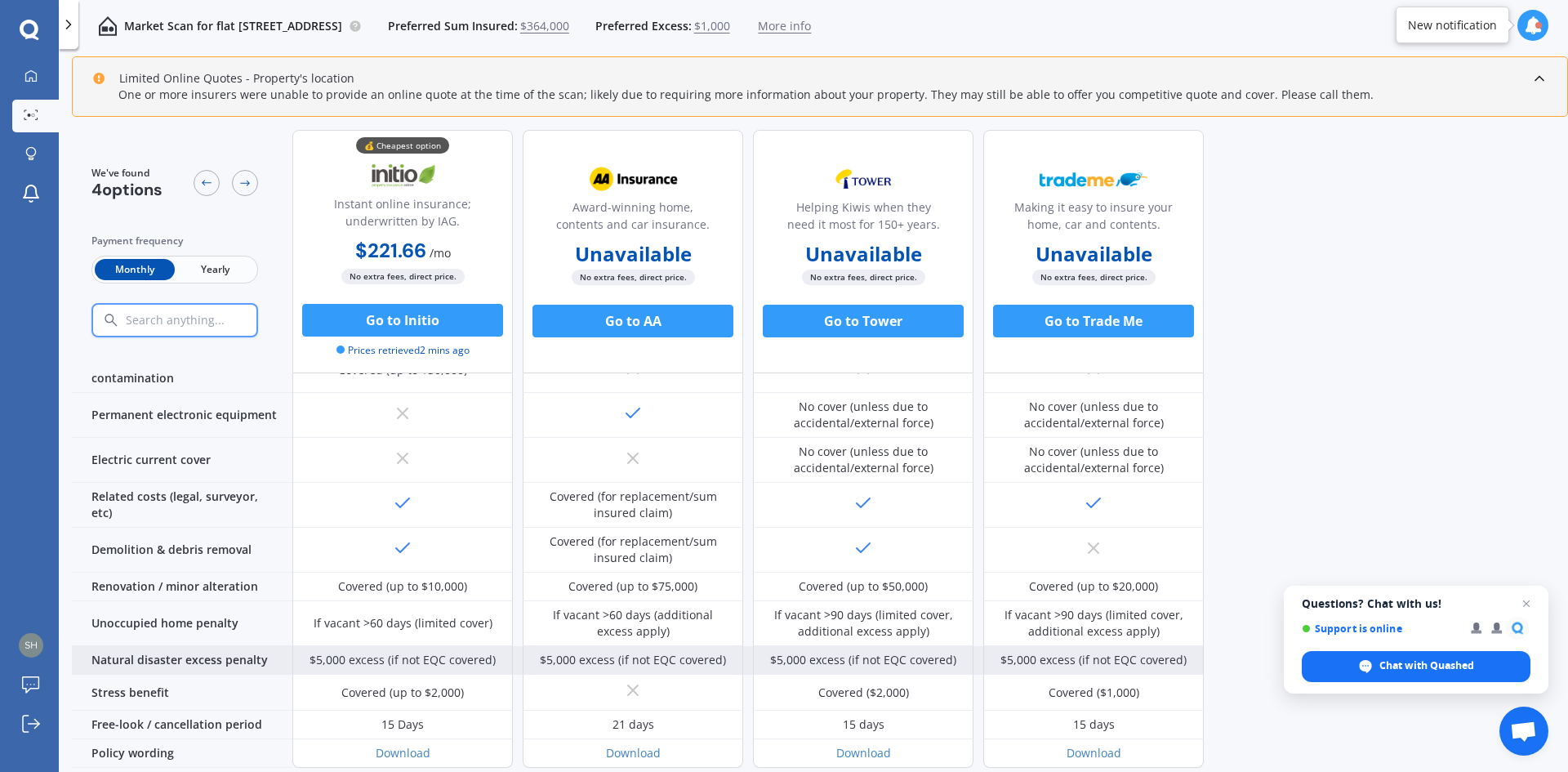
scroll to position [599, 0]
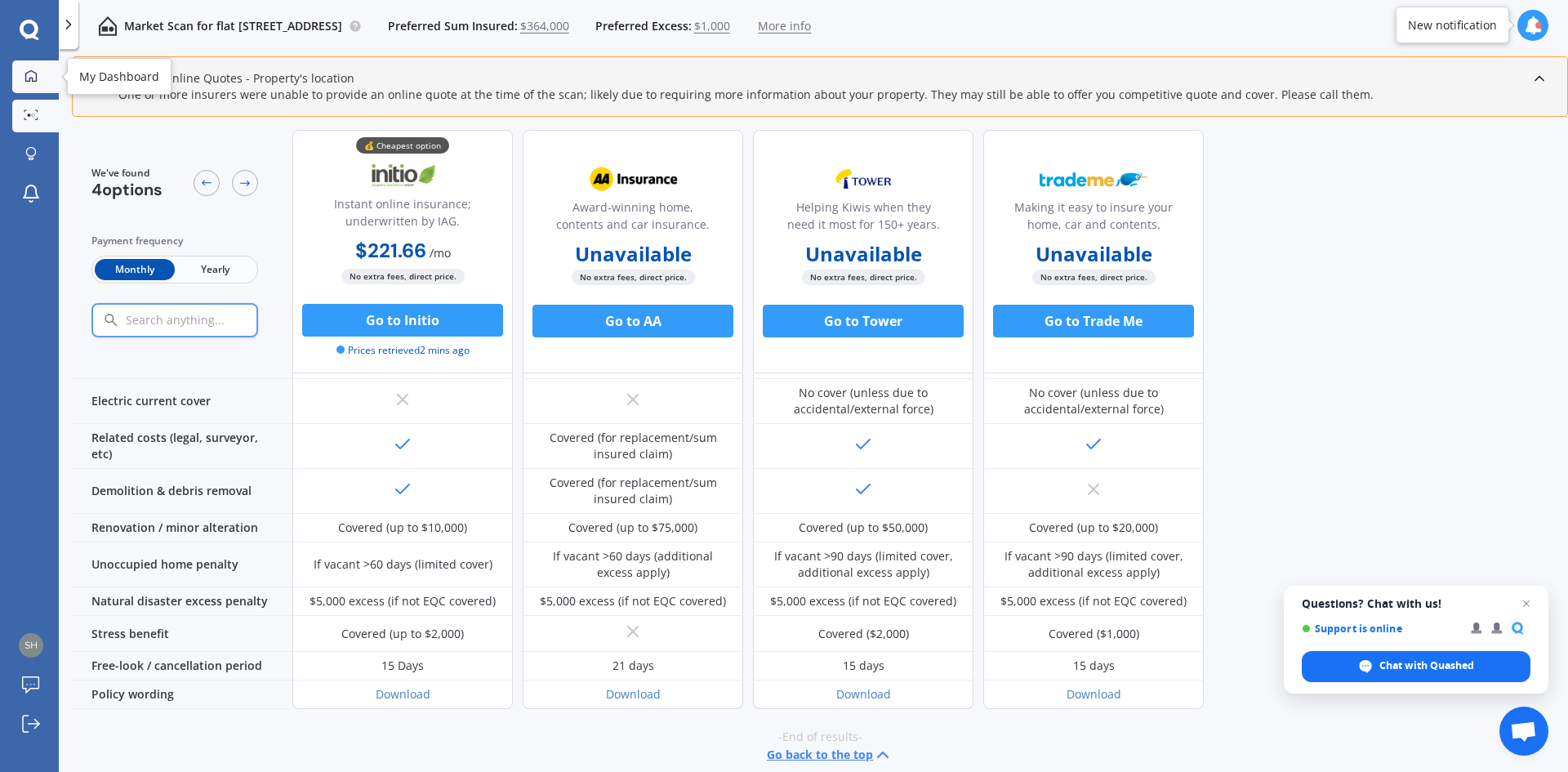
click at [37, 73] on icon at bounding box center [30, 75] width 12 height 12
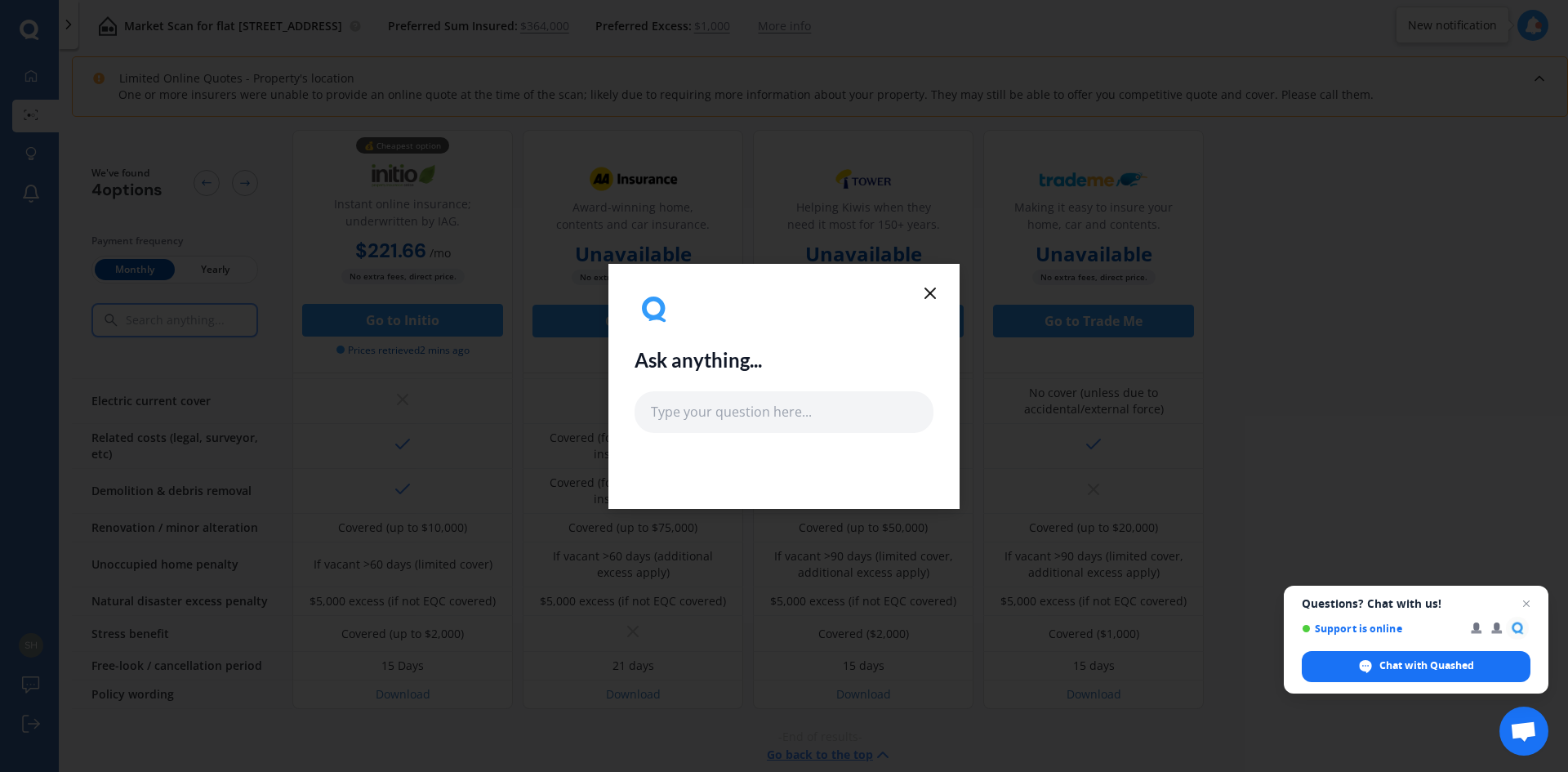
click at [782, 287] on icon at bounding box center [930, 294] width 20 height 20
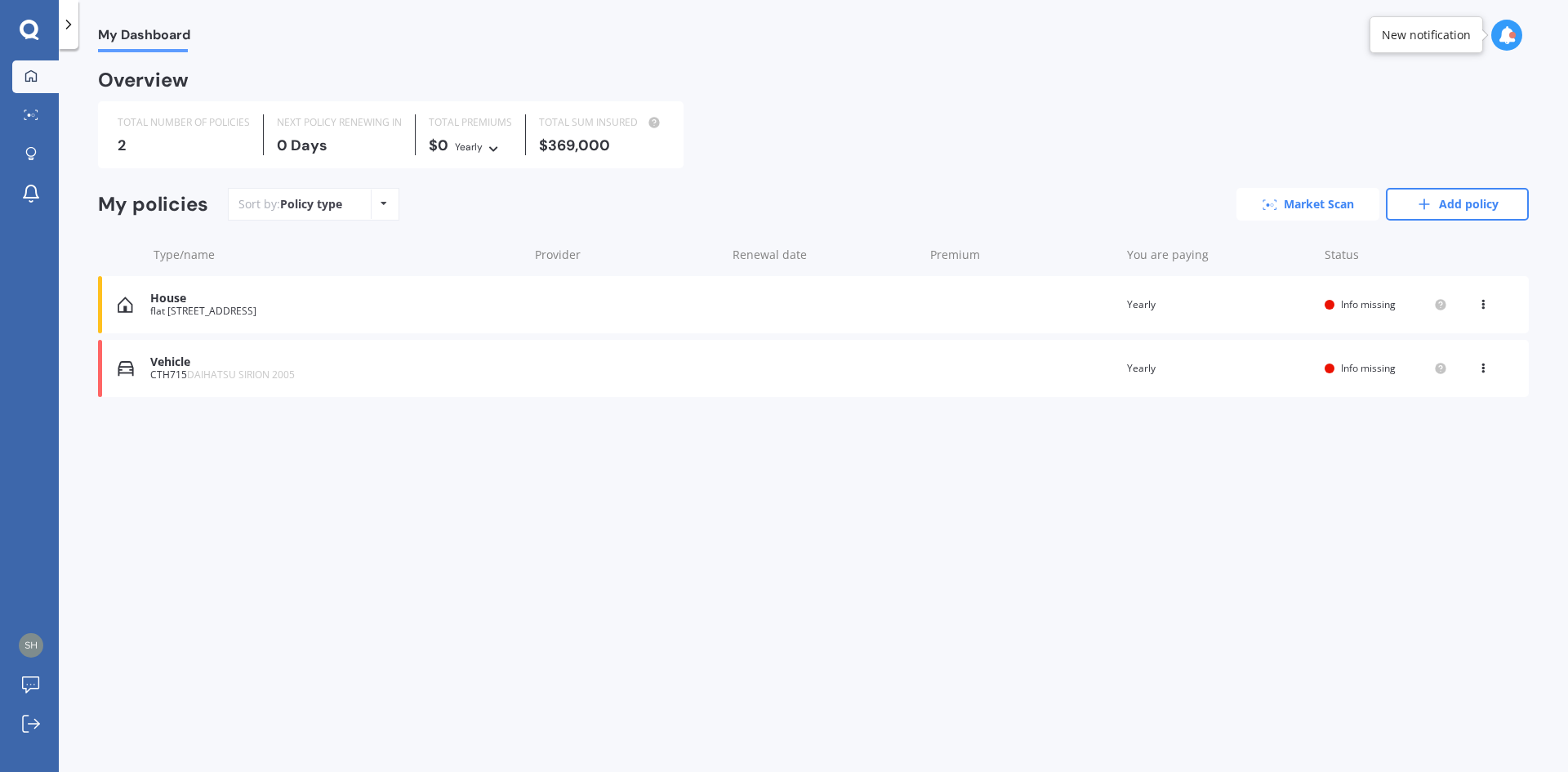
click at [782, 213] on link "Market Scan" at bounding box center [1307, 203] width 143 height 33
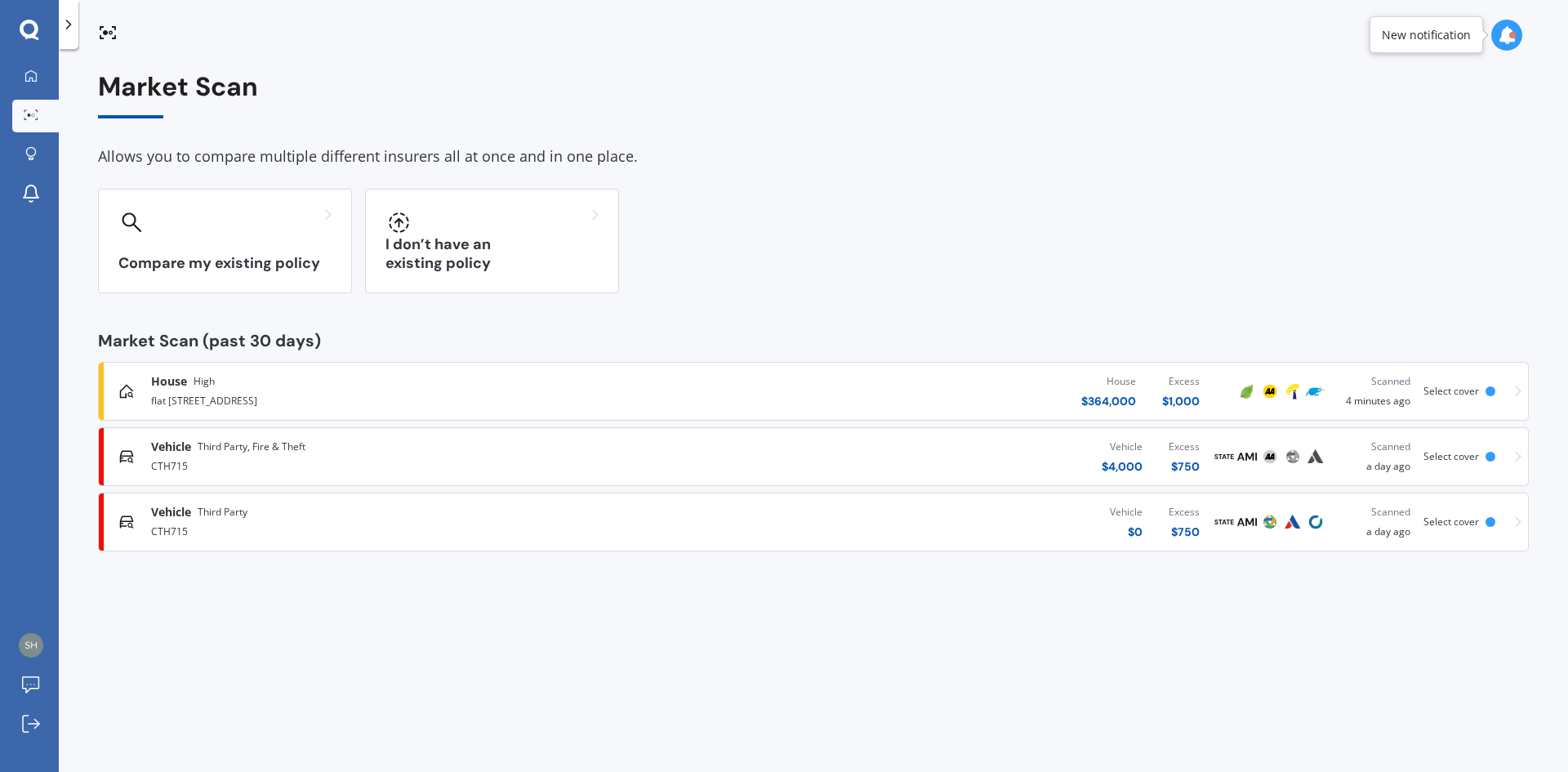
click at [782, 387] on div "House High flat [STREET_ADDRESS][GEOGRAPHIC_DATA] $ 364,000 Excess $ 1,000 Scan…" at bounding box center [813, 391] width 1416 height 49
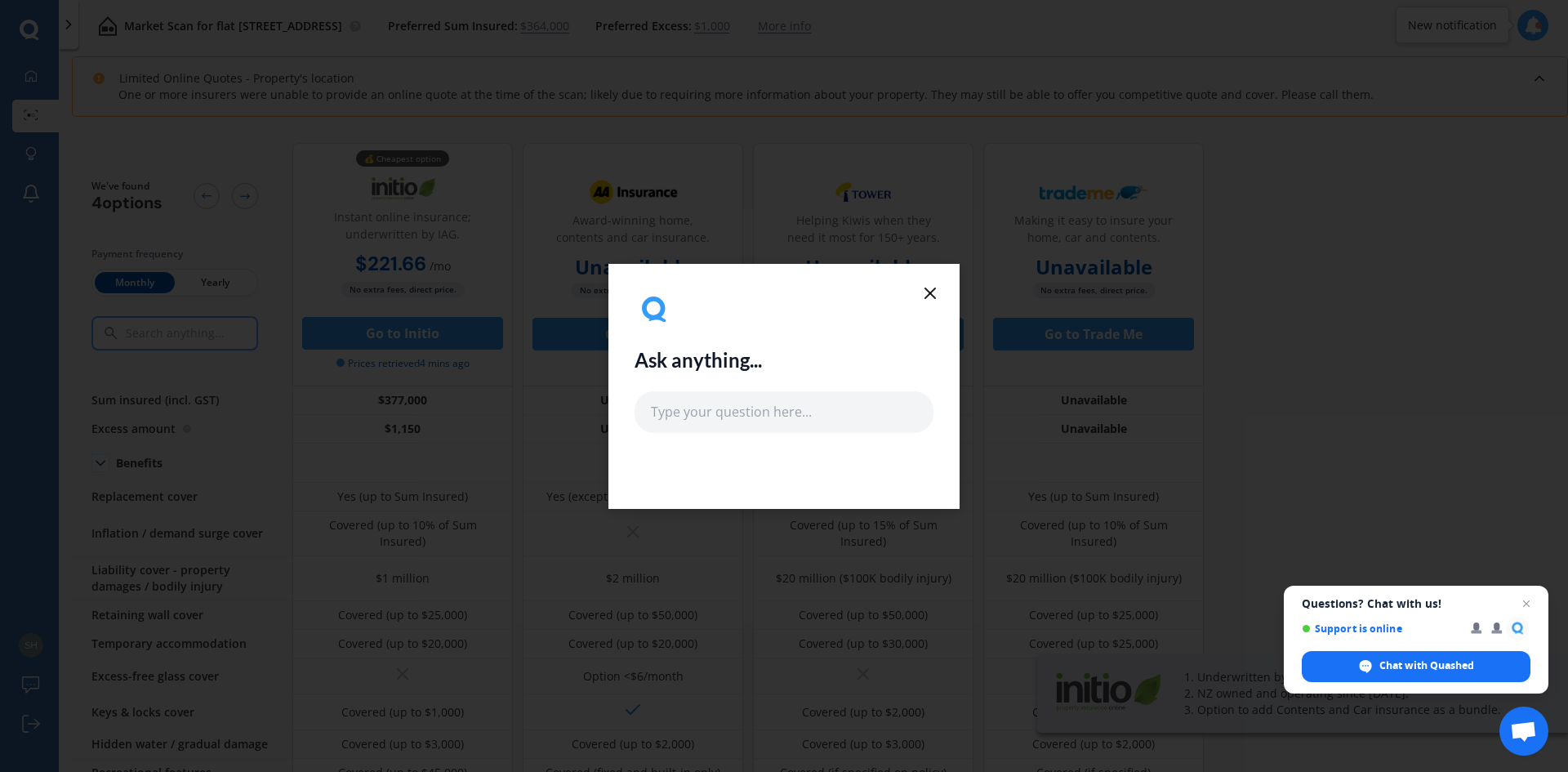
click at [782, 285] on icon at bounding box center [930, 294] width 20 height 20
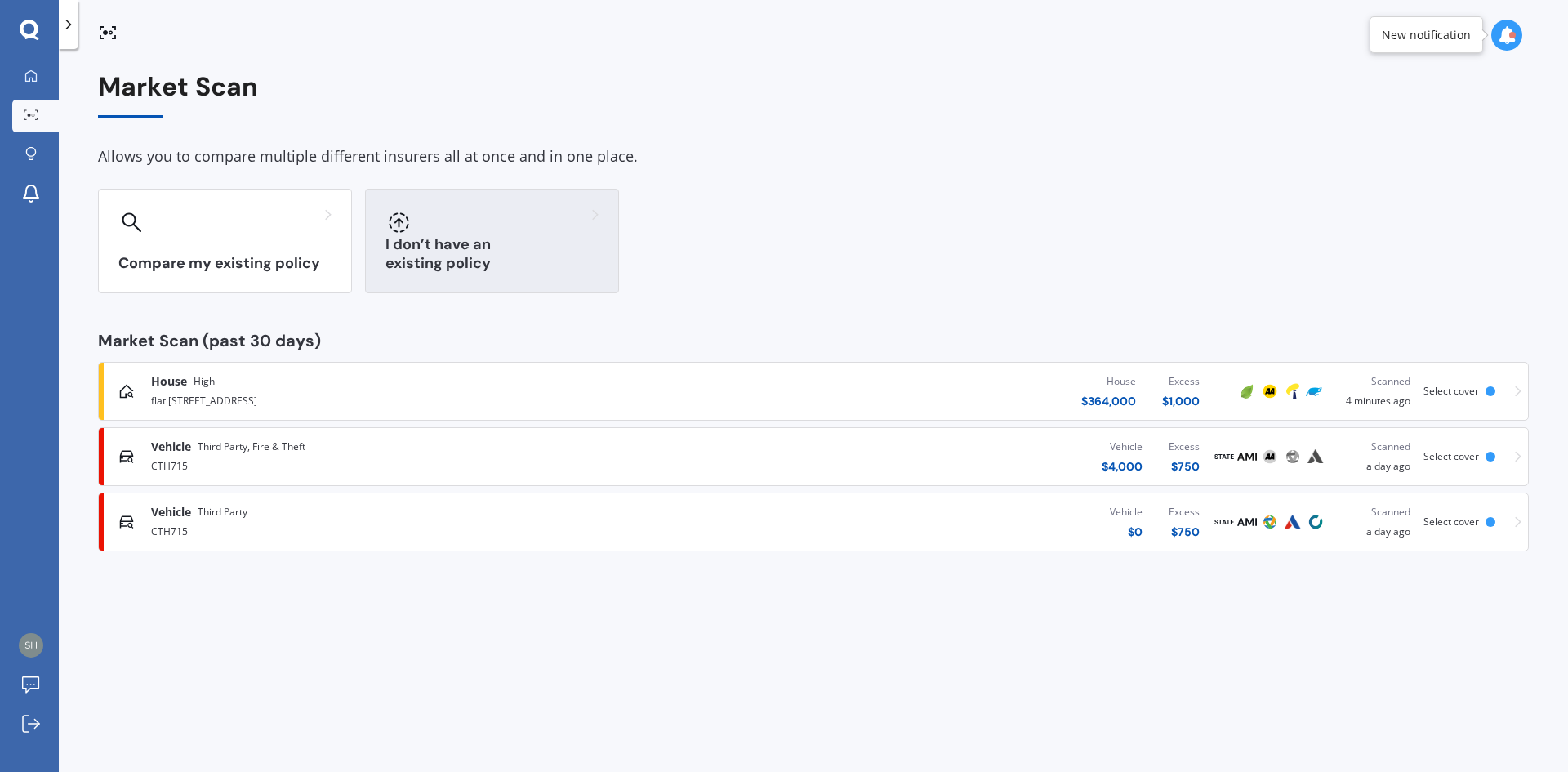
click at [487, 223] on div at bounding box center [492, 221] width 213 height 26
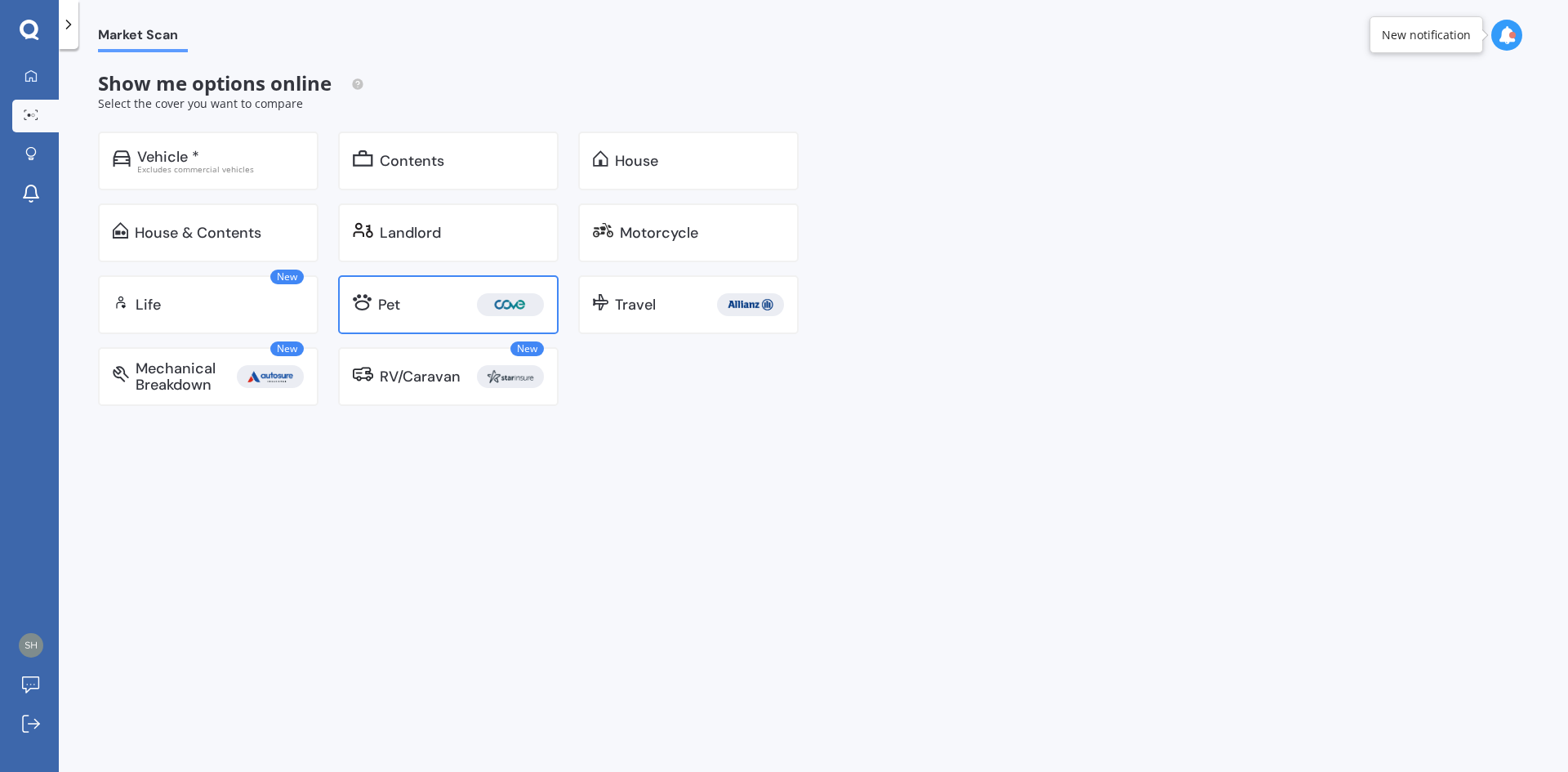
click at [399, 299] on div "Pet" at bounding box center [389, 304] width 22 height 16
